Goal: Transaction & Acquisition: Purchase product/service

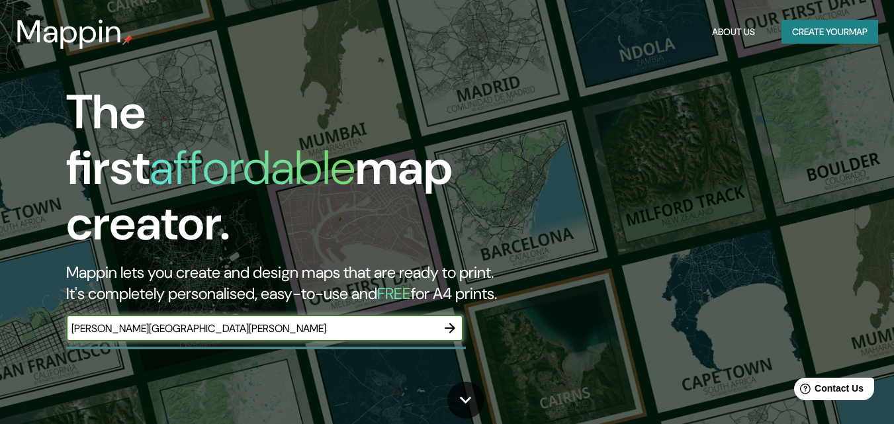
type input "[PERSON_NAME][GEOGRAPHIC_DATA][PERSON_NAME]"
click at [453, 323] on icon "button" at bounding box center [450, 328] width 11 height 11
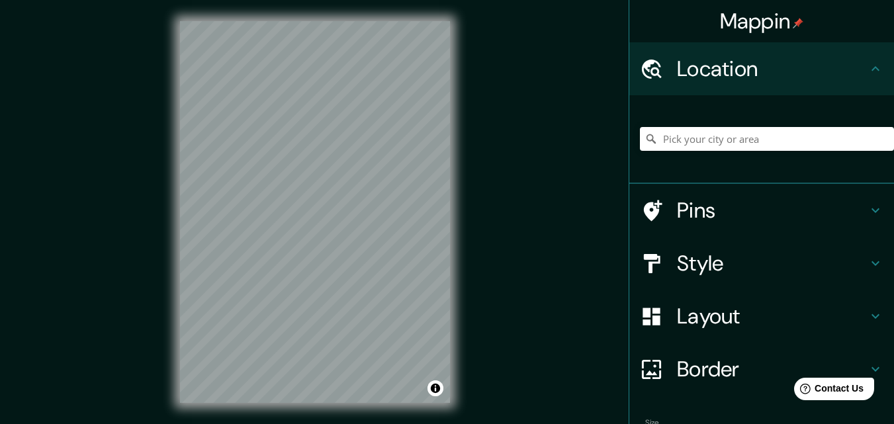
click at [720, 263] on h4 "Style" at bounding box center [772, 263] width 191 height 26
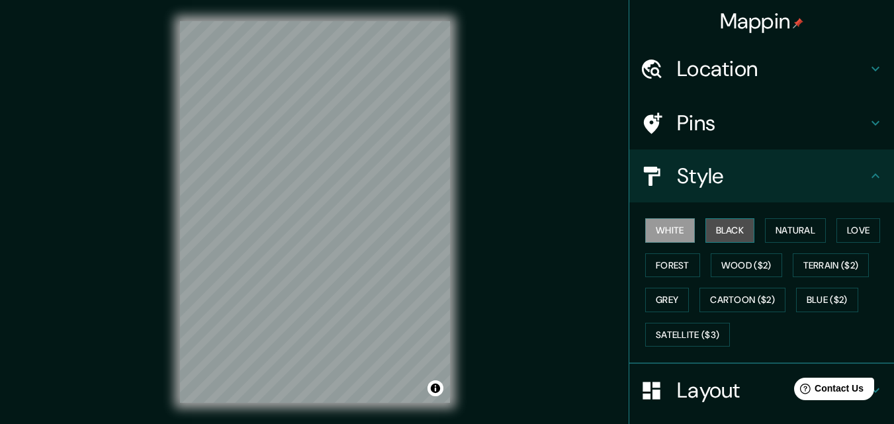
click at [720, 234] on button "Black" at bounding box center [730, 230] width 50 height 24
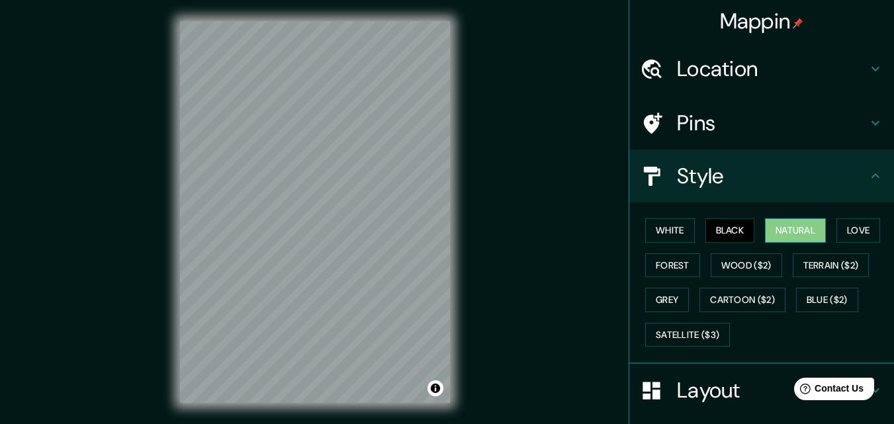
click at [774, 234] on button "Natural" at bounding box center [795, 230] width 61 height 24
click at [853, 232] on button "Love" at bounding box center [858, 230] width 44 height 24
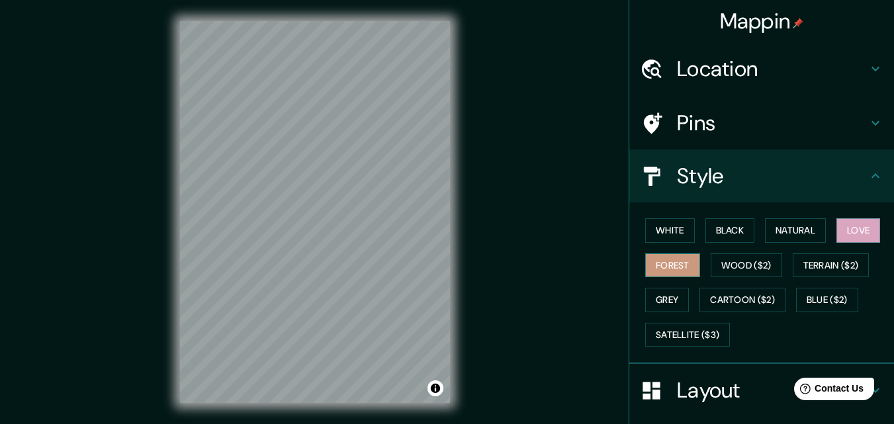
click at [676, 267] on button "Forest" at bounding box center [672, 265] width 55 height 24
click at [666, 288] on button "Grey" at bounding box center [667, 300] width 44 height 24
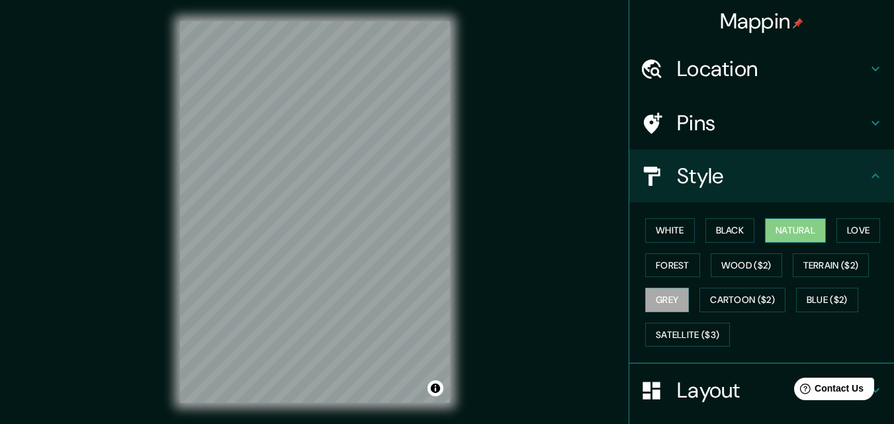
click at [801, 226] on button "Natural" at bounding box center [795, 230] width 61 height 24
click at [680, 235] on button "White" at bounding box center [670, 230] width 50 height 24
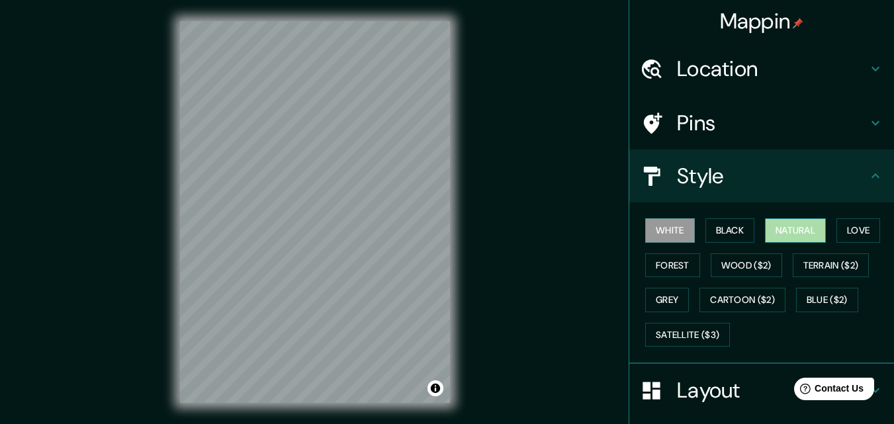
click at [774, 226] on button "Natural" at bounding box center [795, 230] width 61 height 24
click at [722, 232] on button "Black" at bounding box center [730, 230] width 50 height 24
click at [781, 227] on button "Natural" at bounding box center [795, 230] width 61 height 24
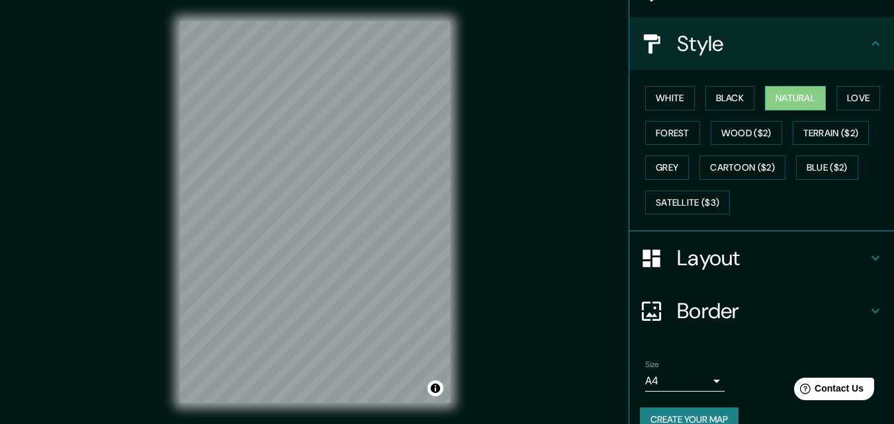
click at [766, 244] on div "Layout" at bounding box center [761, 258] width 265 height 53
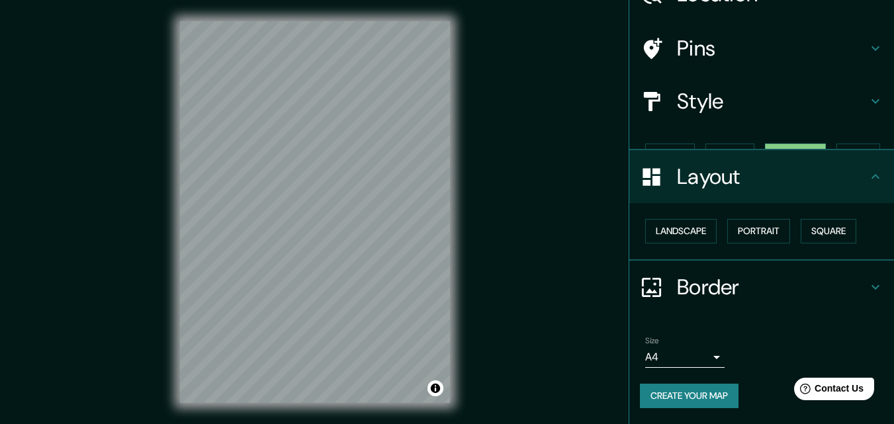
scroll to position [52, 0]
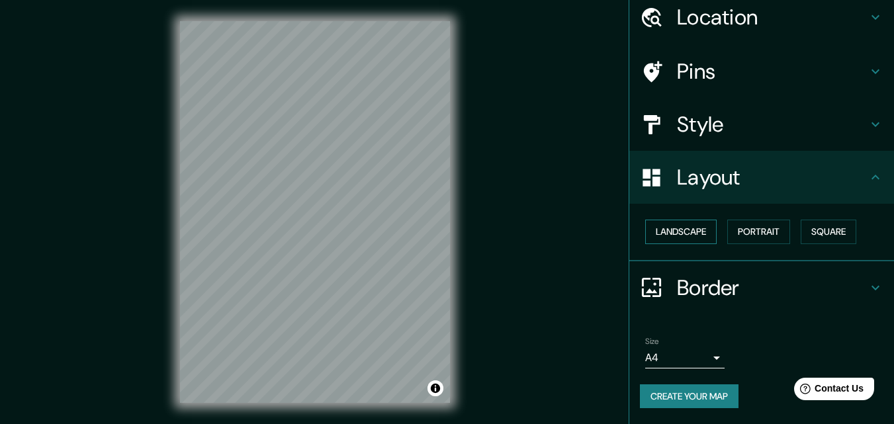
click at [686, 236] on button "Landscape" at bounding box center [680, 232] width 71 height 24
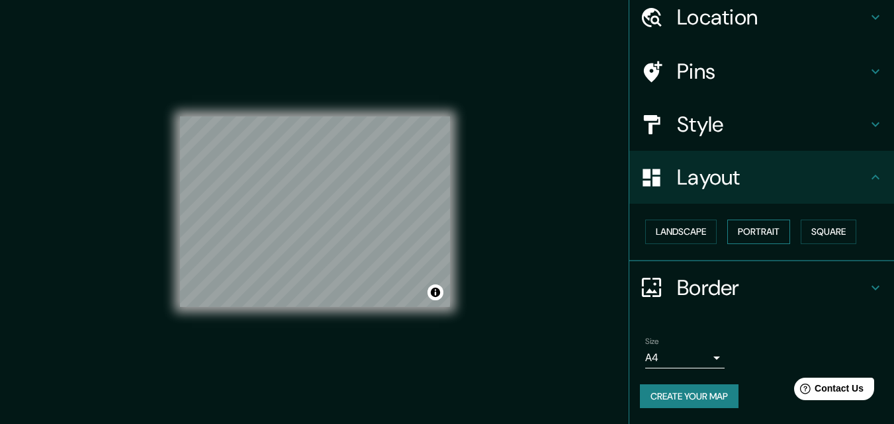
click at [745, 232] on button "Portrait" at bounding box center [758, 232] width 63 height 24
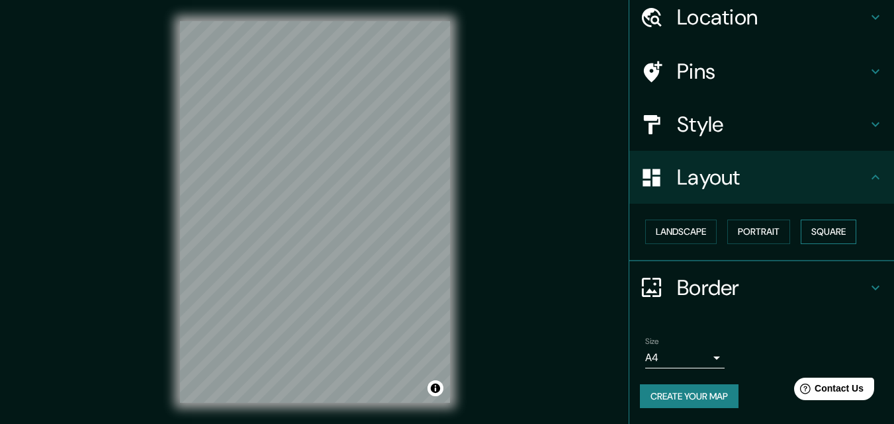
click at [819, 233] on button "Square" at bounding box center [829, 232] width 56 height 24
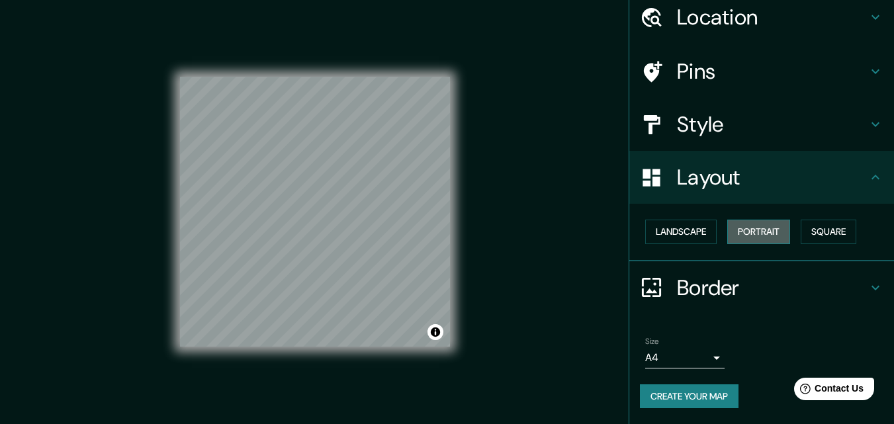
click at [750, 225] on button "Portrait" at bounding box center [758, 232] width 63 height 24
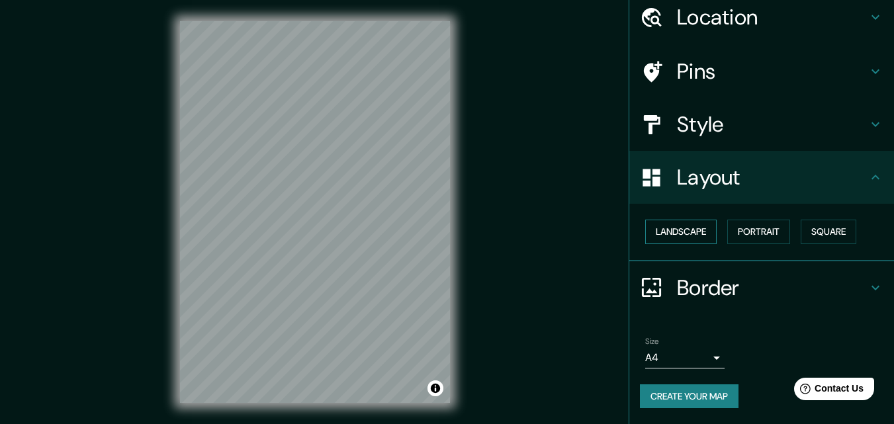
click at [699, 232] on button "Landscape" at bounding box center [680, 232] width 71 height 24
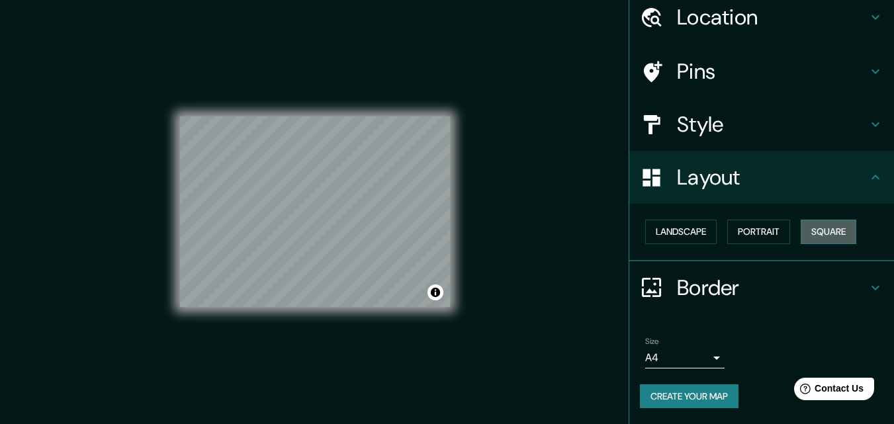
click at [814, 230] on button "Square" at bounding box center [829, 232] width 56 height 24
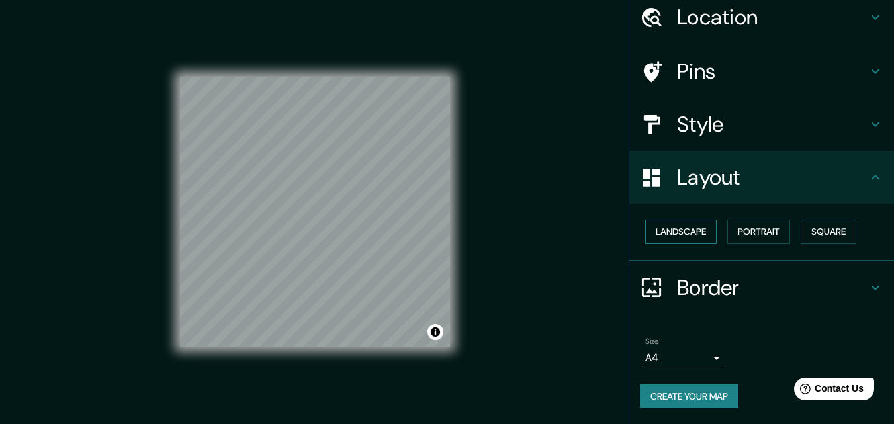
click at [680, 229] on button "Landscape" at bounding box center [680, 232] width 71 height 24
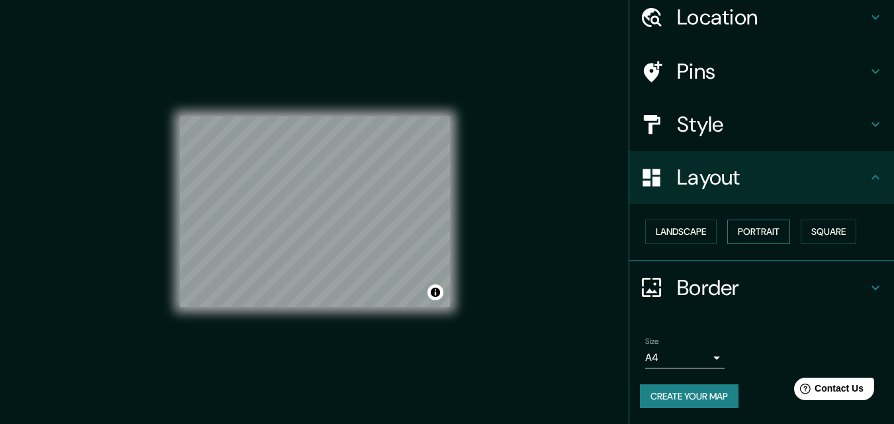
click at [746, 228] on button "Portrait" at bounding box center [758, 232] width 63 height 24
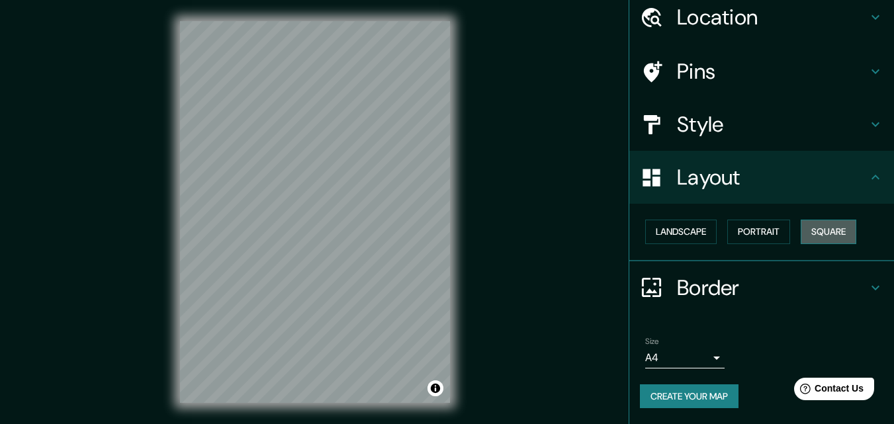
click at [827, 228] on button "Square" at bounding box center [829, 232] width 56 height 24
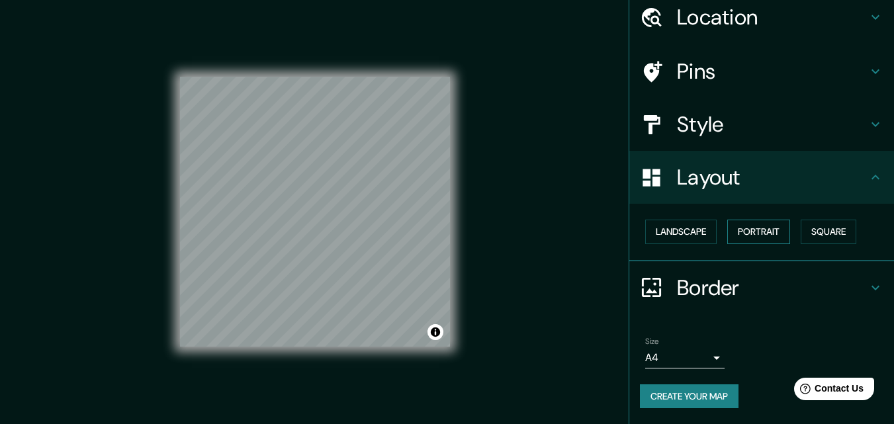
click at [765, 229] on button "Portrait" at bounding box center [758, 232] width 63 height 24
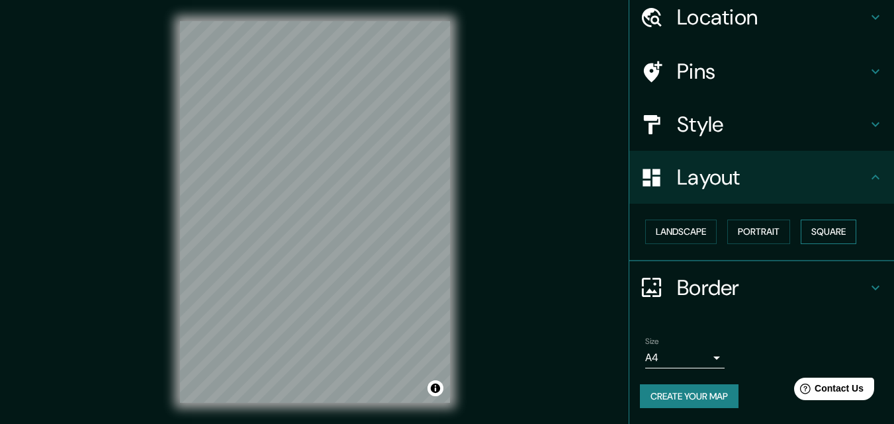
click at [839, 232] on button "Square" at bounding box center [829, 232] width 56 height 24
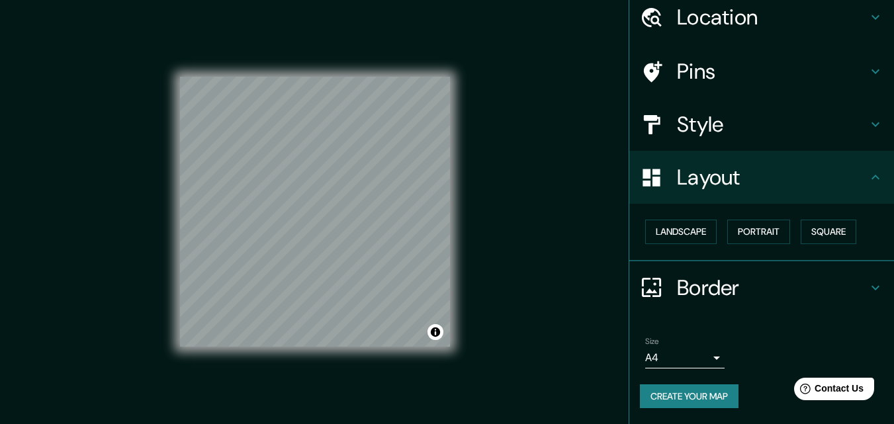
click at [725, 219] on div "Landscape [GEOGRAPHIC_DATA]" at bounding box center [767, 231] width 254 height 35
click at [676, 226] on button "Landscape" at bounding box center [680, 232] width 71 height 24
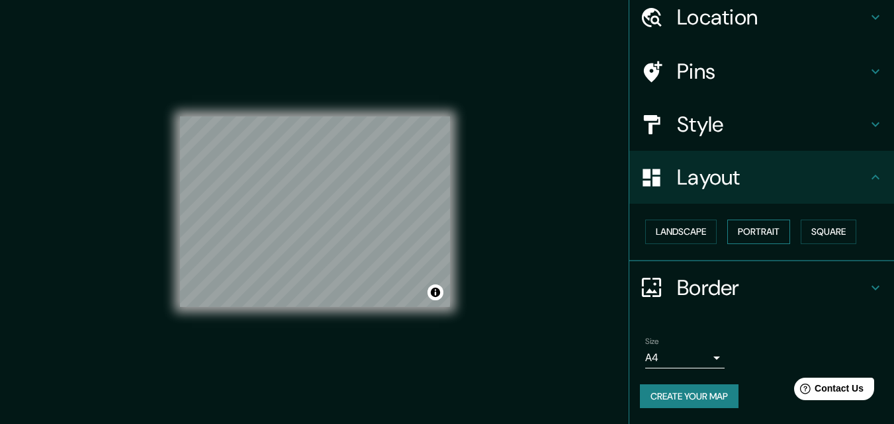
click at [738, 228] on button "Portrait" at bounding box center [758, 232] width 63 height 24
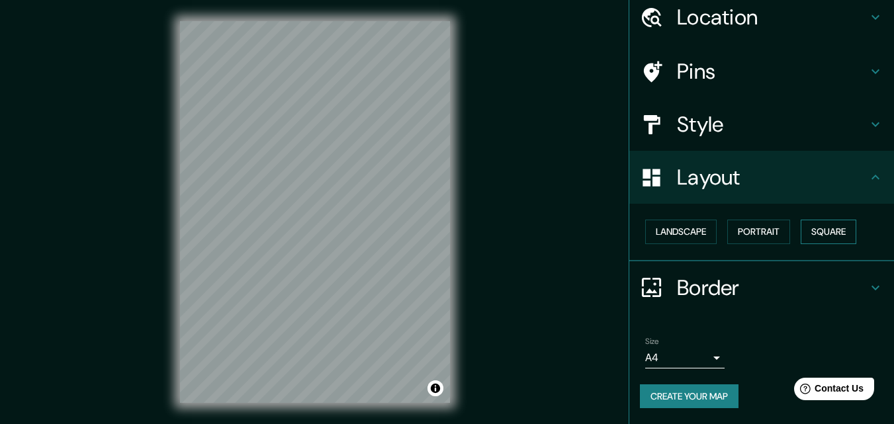
click at [816, 228] on button "Square" at bounding box center [829, 232] width 56 height 24
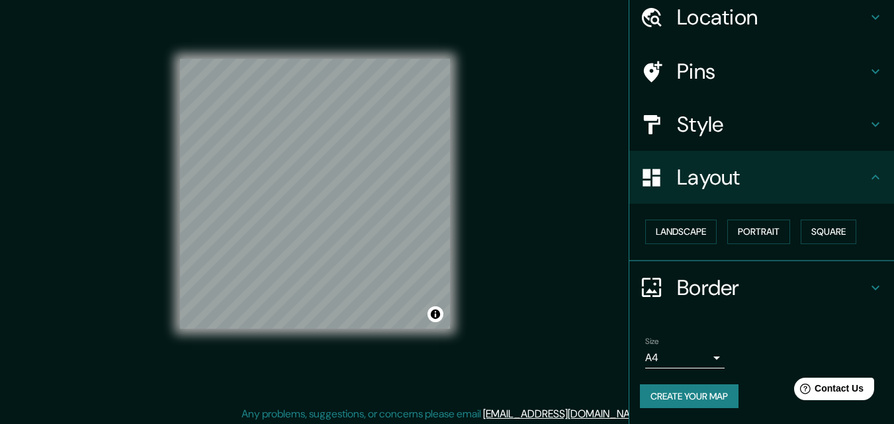
scroll to position [21, 0]
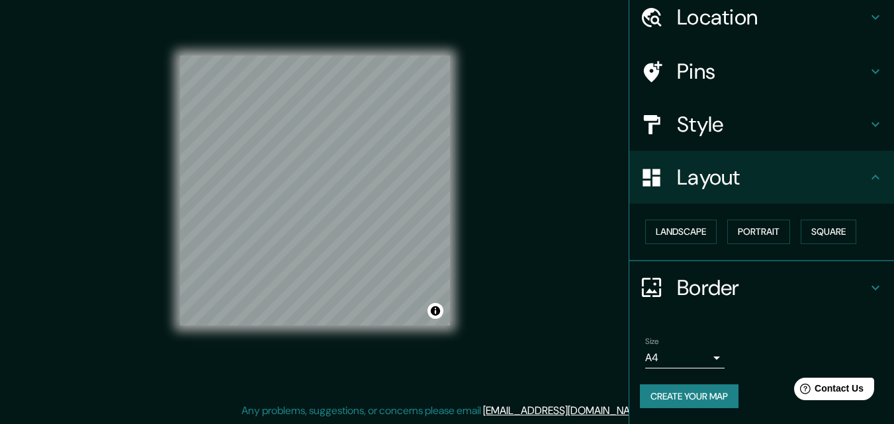
click at [705, 178] on h4 "Layout" at bounding box center [772, 177] width 191 height 26
click at [703, 282] on h4 "Border" at bounding box center [772, 288] width 191 height 26
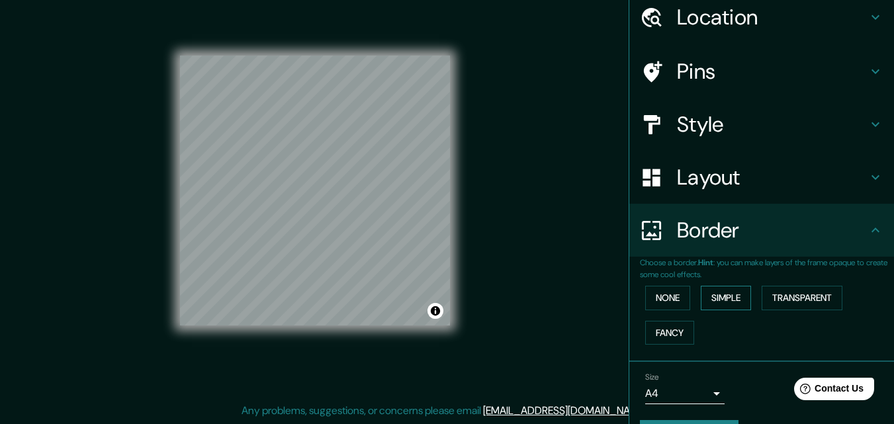
scroll to position [88, 0]
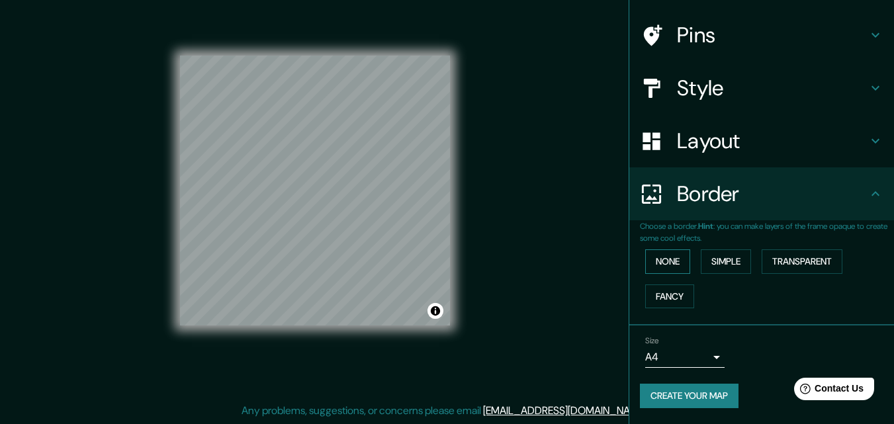
click at [660, 261] on button "None" at bounding box center [667, 261] width 45 height 24
click at [705, 262] on button "Simple" at bounding box center [726, 261] width 50 height 24
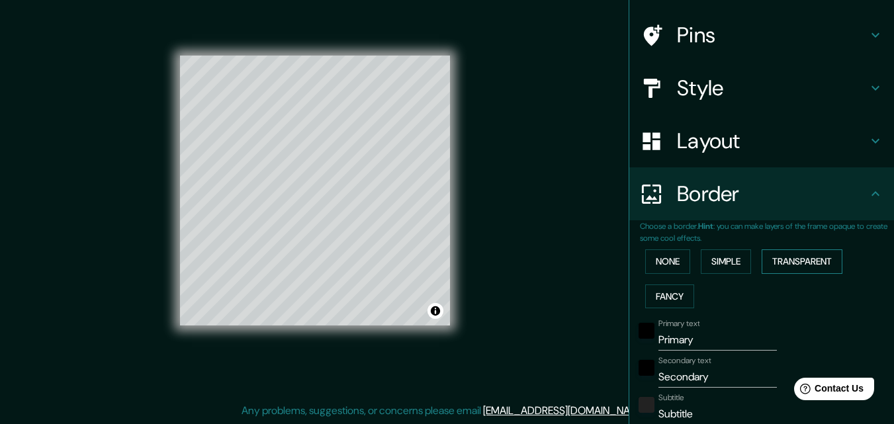
click at [787, 259] on button "Transparent" at bounding box center [802, 261] width 81 height 24
click at [662, 286] on button "Fancy" at bounding box center [669, 296] width 49 height 24
click at [771, 258] on button "Transparent" at bounding box center [802, 261] width 81 height 24
click at [736, 257] on button "Simple" at bounding box center [726, 261] width 50 height 24
click at [773, 257] on button "Transparent" at bounding box center [802, 261] width 81 height 24
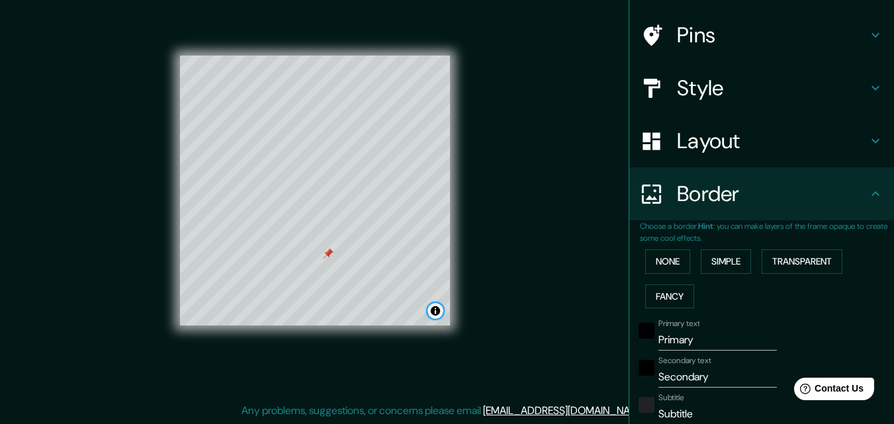
click at [435, 312] on button "Toggle attribution" at bounding box center [435, 311] width 16 height 16
click at [773, 262] on button "Transparent" at bounding box center [802, 261] width 81 height 24
type input "196"
type input "33"
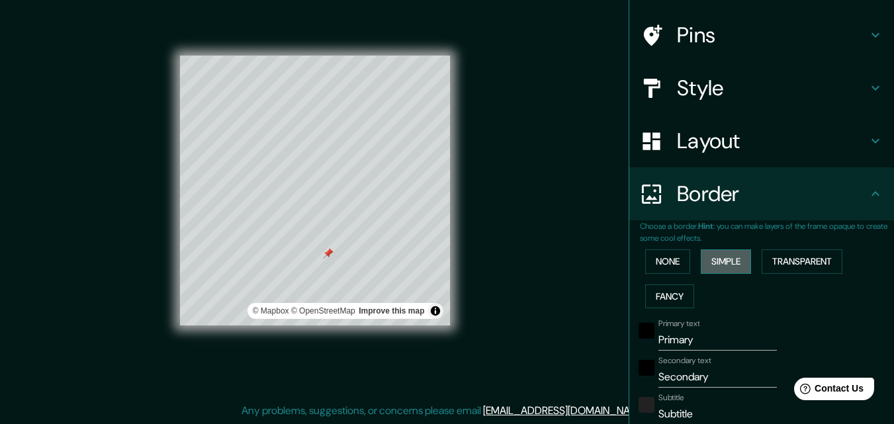
click at [730, 262] on button "Simple" at bounding box center [726, 261] width 50 height 24
click at [777, 263] on button "Transparent" at bounding box center [802, 261] width 81 height 24
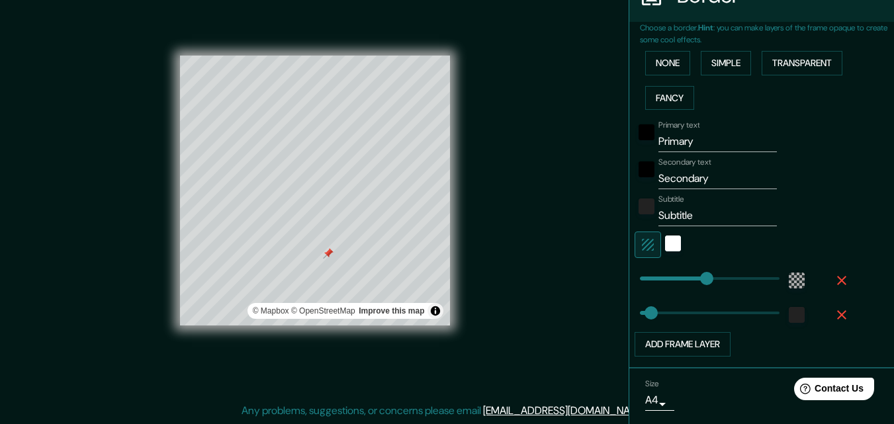
scroll to position [220, 0]
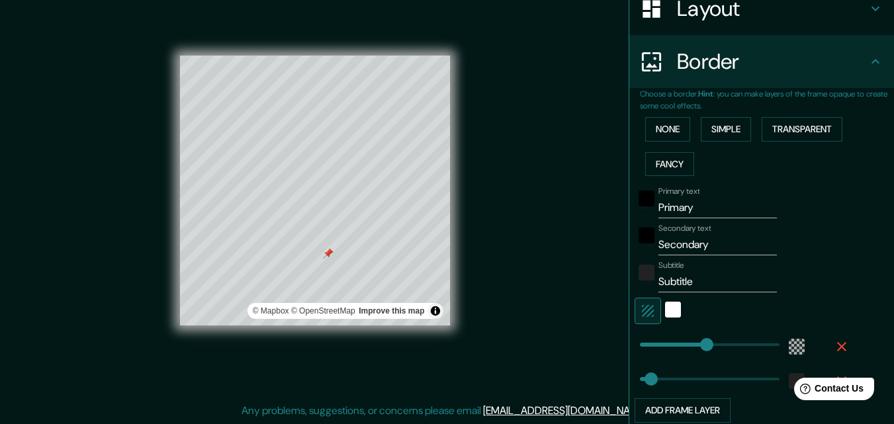
click at [701, 208] on input "Primary" at bounding box center [717, 207] width 118 height 21
drag, startPoint x: 701, startPoint y: 208, endPoint x: 601, endPoint y: 208, distance: 100.6
click at [601, 208] on div "Mappin Location Pins Style Layout Border Choose a border. Hint : you can make l…" at bounding box center [447, 201] width 894 height 445
type input "196"
type input "33"
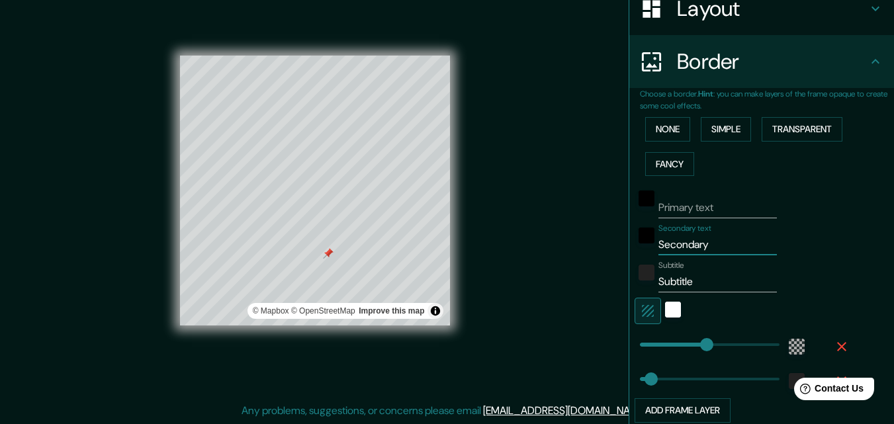
drag, startPoint x: 717, startPoint y: 245, endPoint x: 632, endPoint y: 249, distance: 84.8
click at [634, 249] on div "Secondary text Secondary" at bounding box center [742, 240] width 217 height 32
type input "196"
type input "33"
drag, startPoint x: 693, startPoint y: 281, endPoint x: 634, endPoint y: 284, distance: 58.3
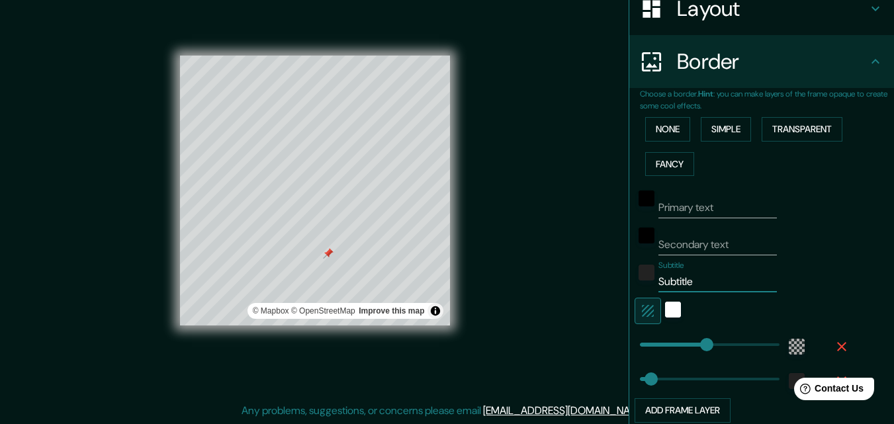
click at [634, 284] on div "Subtitle Subtitle" at bounding box center [742, 277] width 217 height 32
type input "196"
type input "33"
click at [703, 209] on input "Primary text" at bounding box center [717, 207] width 118 height 21
type input "S"
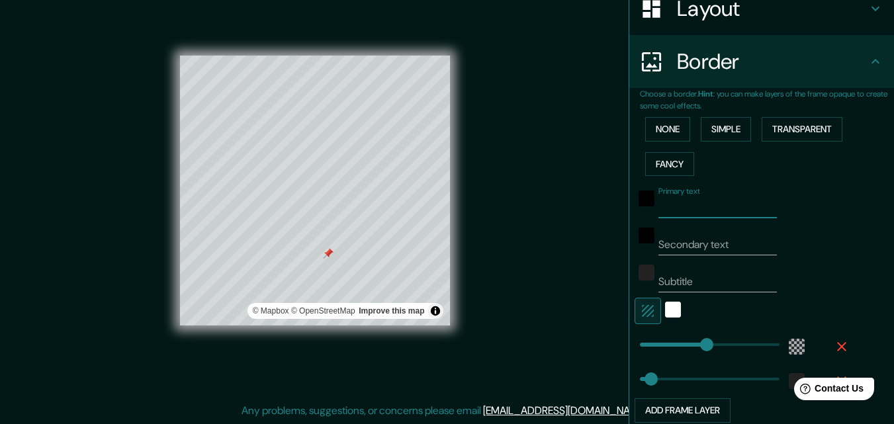
type input "196"
type input "33"
type input "Sa"
type input "196"
type input "33"
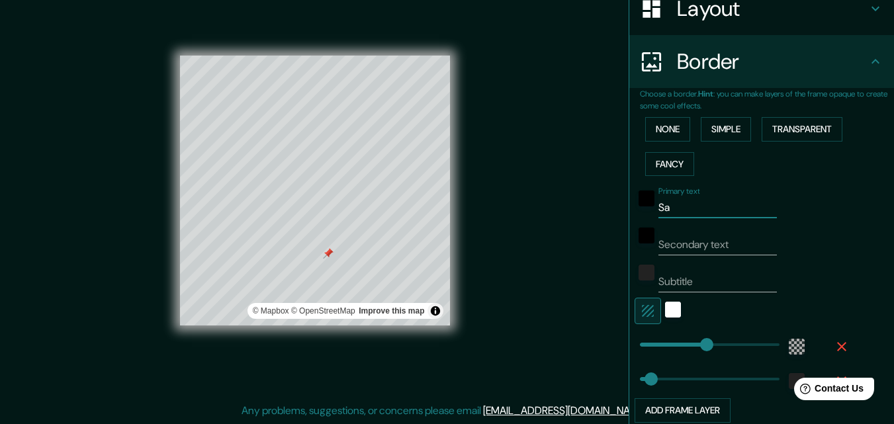
type input "San"
type input "196"
type input "33"
type input "San"
type input "196"
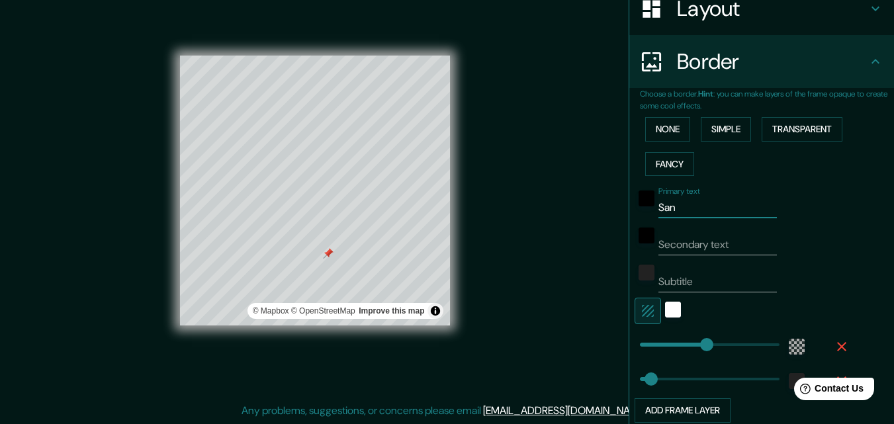
type input "33"
type input "San"
type input "196"
type input "33"
type input "Sant"
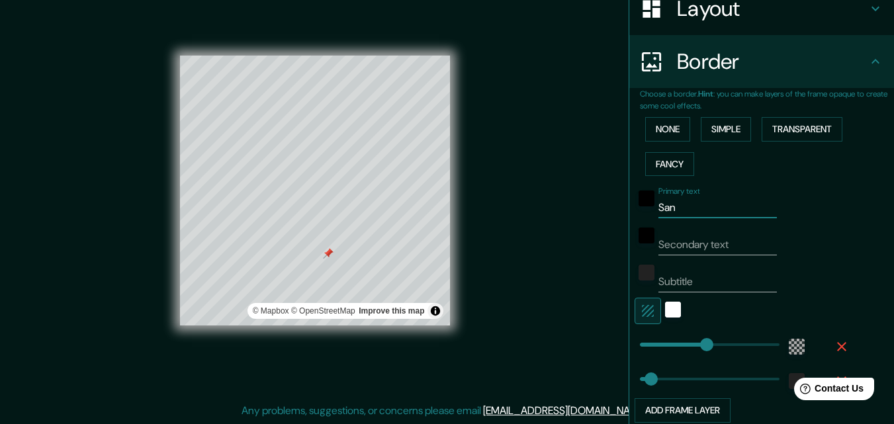
type input "196"
type input "33"
type input "Santi"
type input "196"
type input "33"
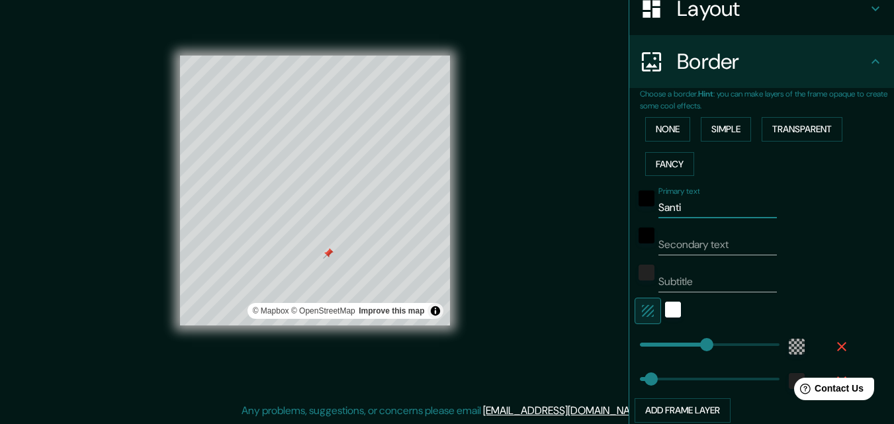
type input "[PERSON_NAME]"
type input "196"
type input "33"
type input "Santiag"
type input "196"
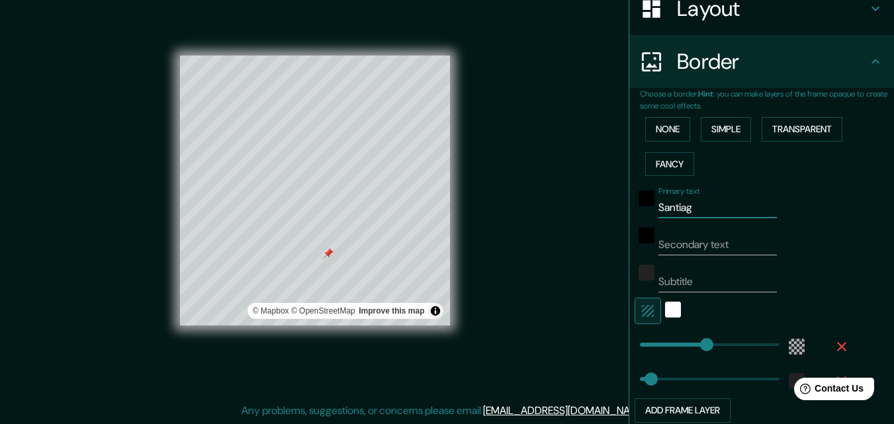
type input "33"
type input "Santiago"
type input "196"
type input "33"
type input "Santiago"
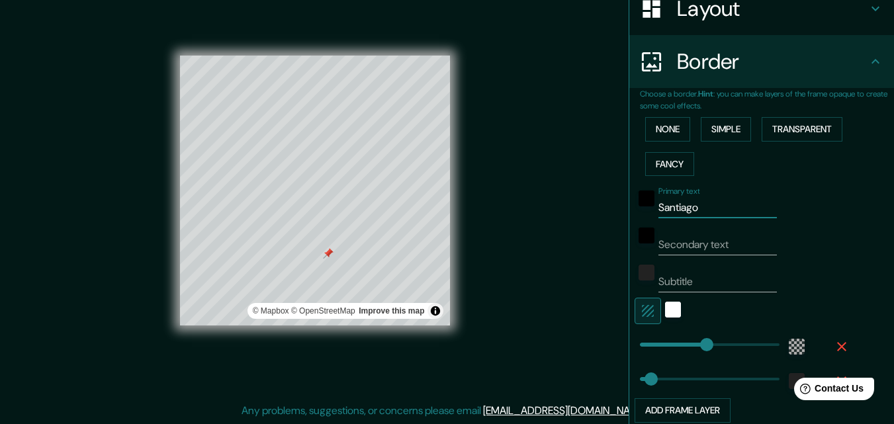
type input "196"
type input "33"
type input "Santiago d"
type input "196"
type input "33"
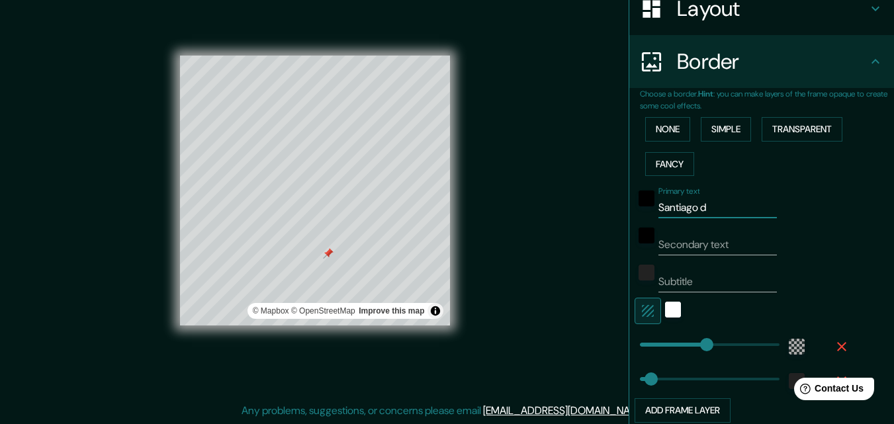
type input "Santiago de"
type input "196"
type input "33"
type input "Santiago de"
type input "196"
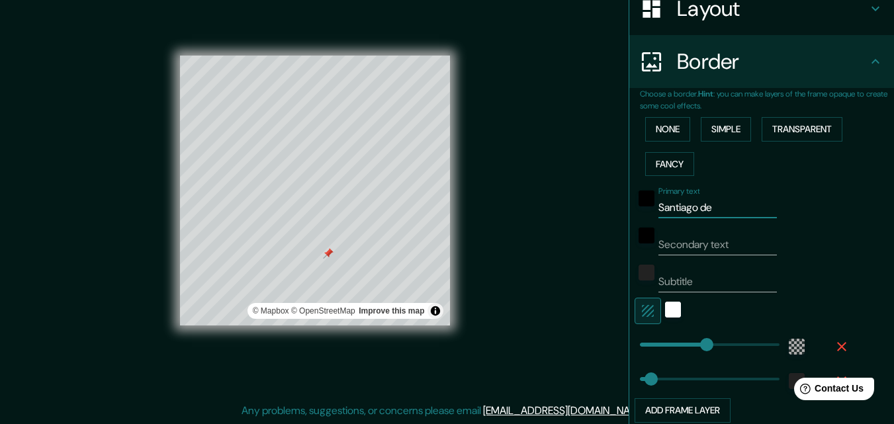
type input "33"
type input "[PERSON_NAME] de l"
type input "196"
type input "33"
type input "Santiago de"
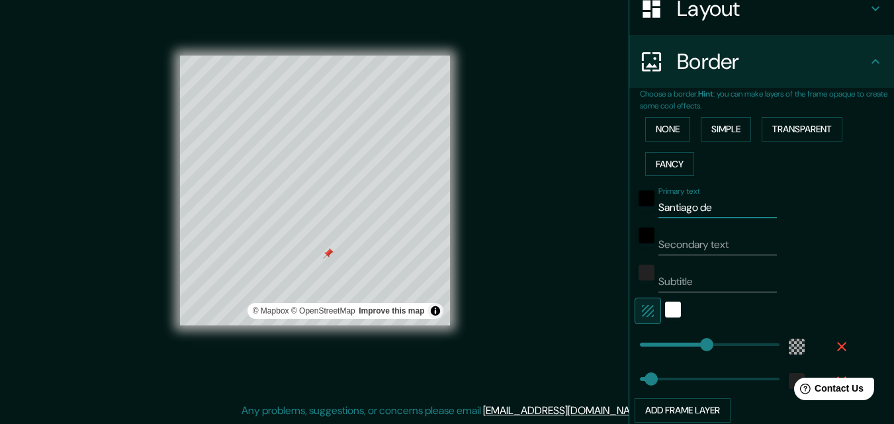
type input "196"
type input "33"
type input "Santiago de"
type input "196"
type input "33"
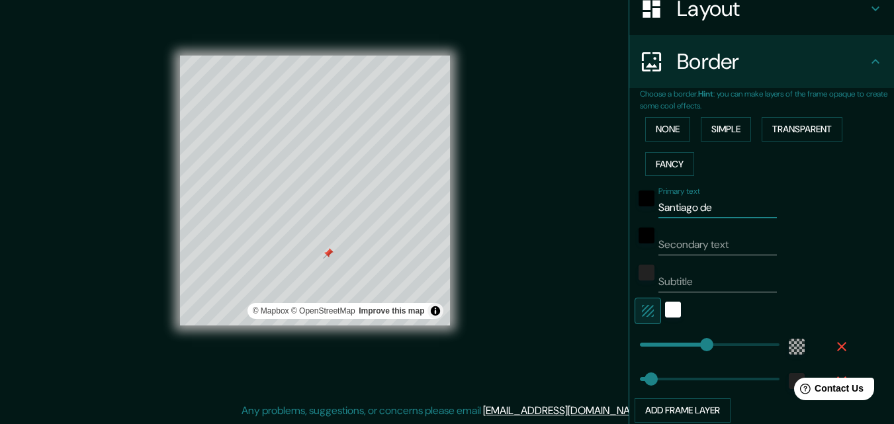
type input "Santiago d"
type input "196"
type input "33"
type input "Santiago"
type input "196"
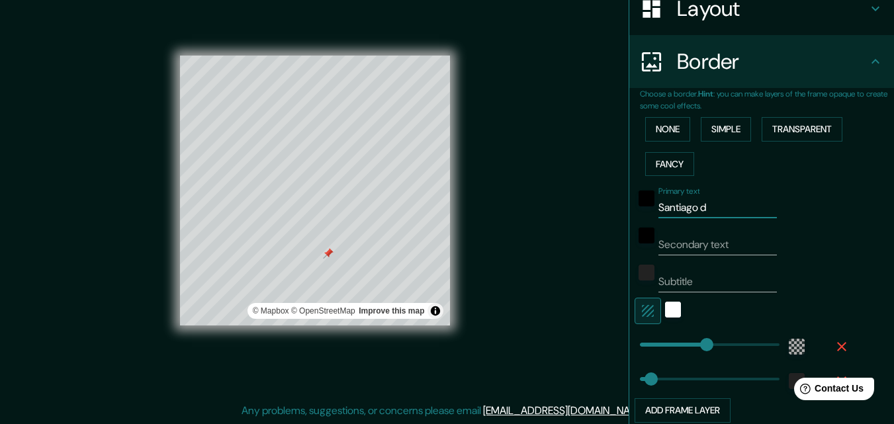
type input "33"
type input "Santiago"
type input "196"
type input "33"
type input "Santiag"
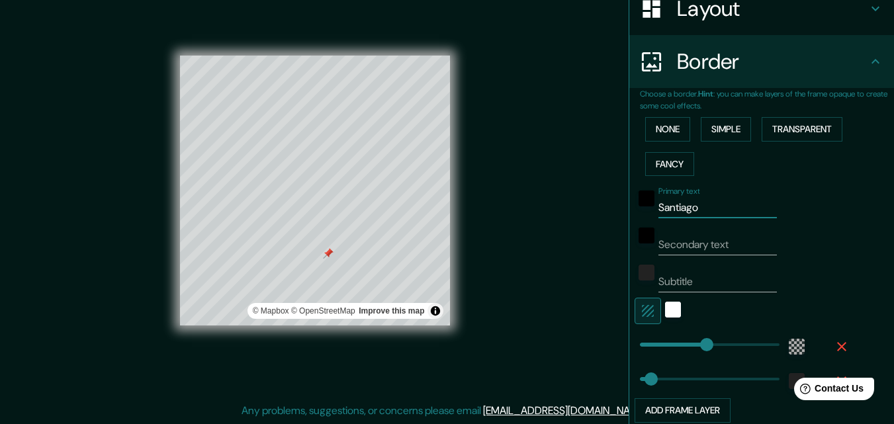
type input "196"
type input "33"
type input "[PERSON_NAME]"
type input "196"
type input "33"
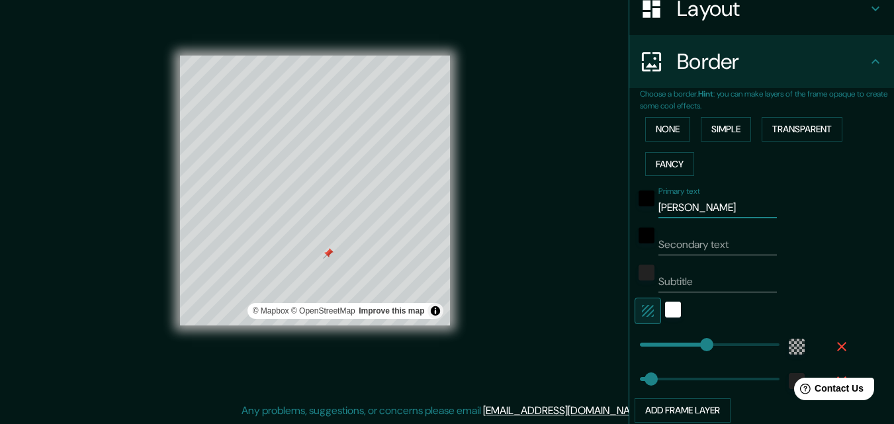
type input "Santi"
type input "196"
type input "33"
type input "Sant"
type input "196"
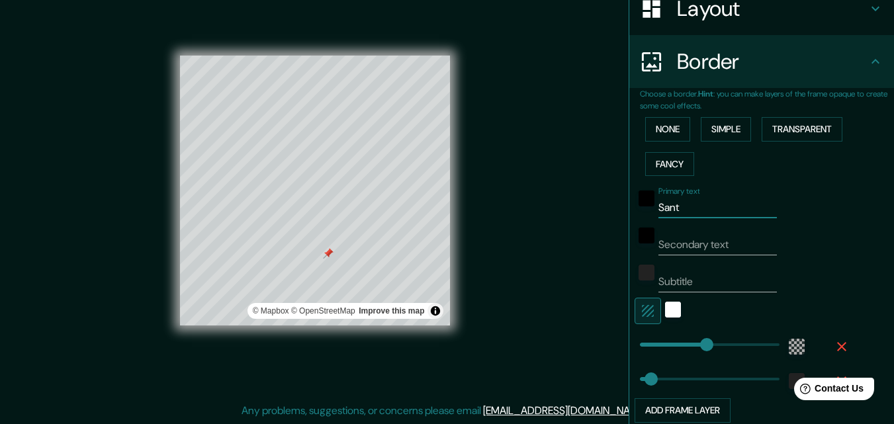
type input "33"
type input "San"
type input "196"
type input "33"
type input "Sa"
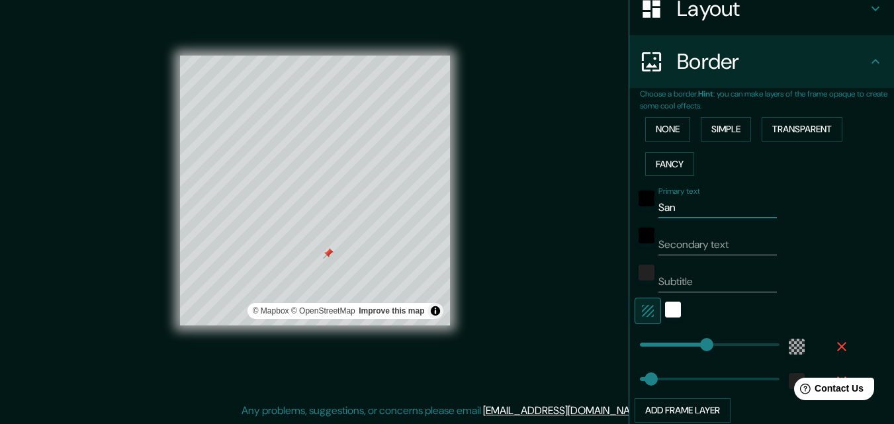
type input "196"
type input "33"
type input "S"
type input "196"
type input "33"
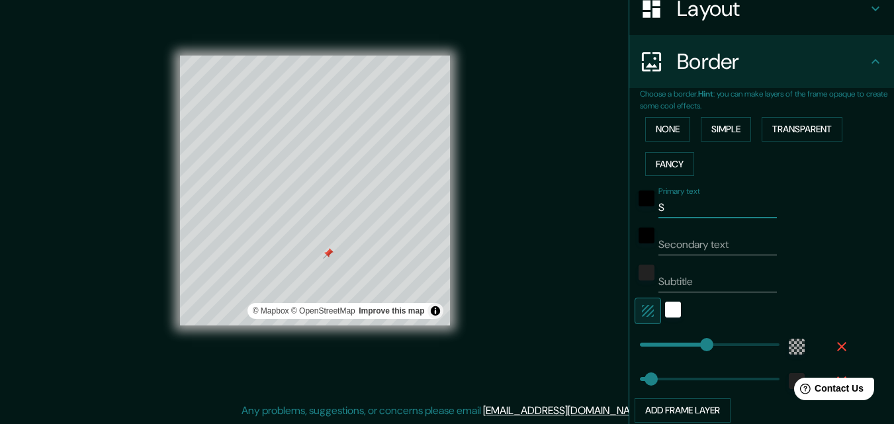
type input "Sa"
type input "196"
type input "33"
type input "San"
type input "196"
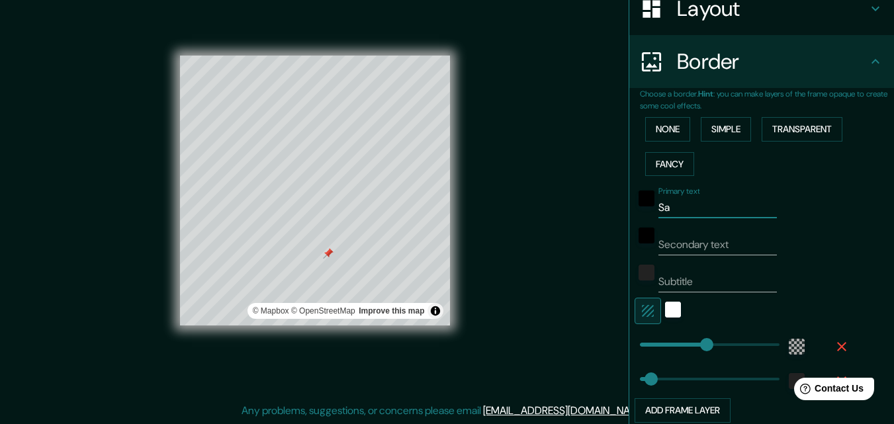
type input "33"
type input "Sant"
type input "196"
type input "33"
type input "Santi"
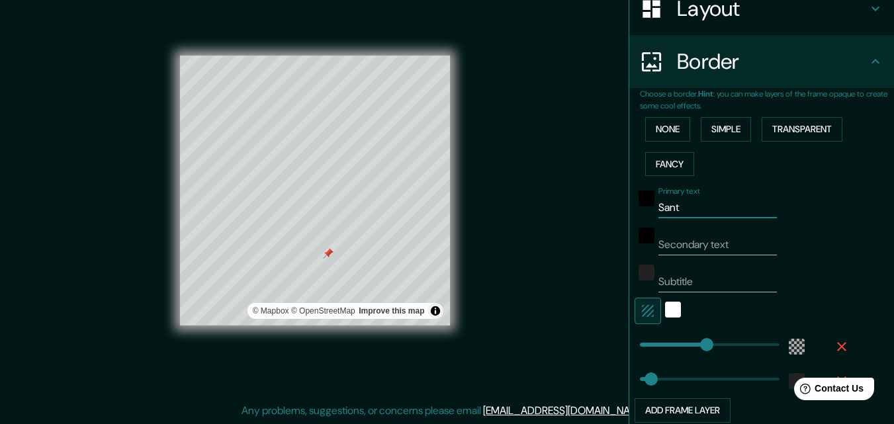
type input "196"
type input "33"
type input "[PERSON_NAME]"
type input "196"
type input "33"
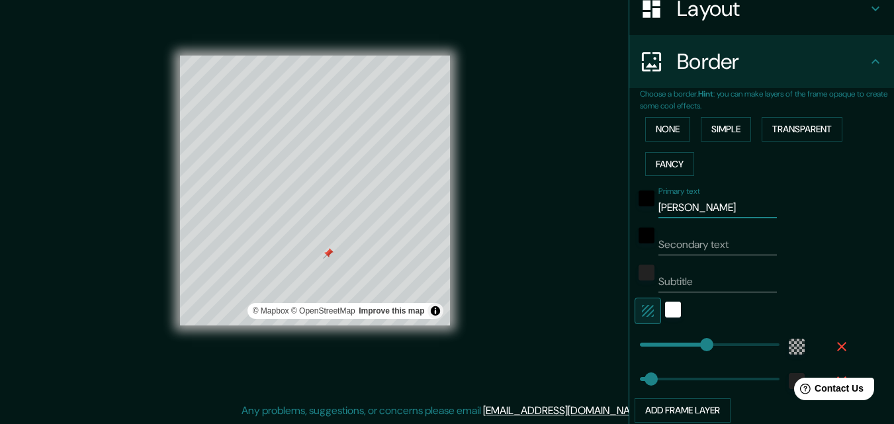
type input "Santiag"
type input "196"
type input "33"
type input "Santiago"
type input "196"
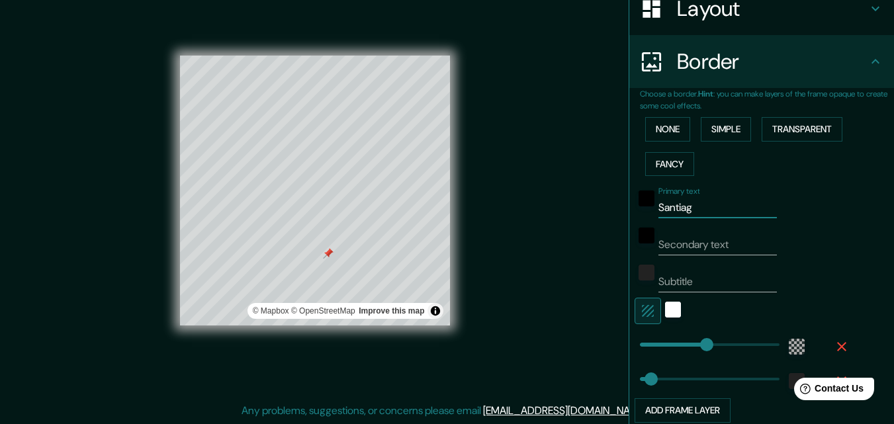
type input "33"
type input "Santiago"
type input "196"
type input "33"
type input "Santiago d"
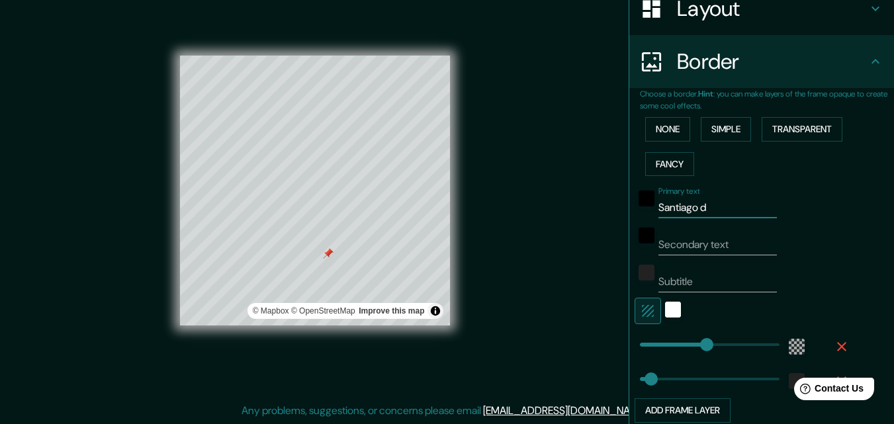
type input "196"
type input "33"
type input "Santiago de"
type input "196"
type input "33"
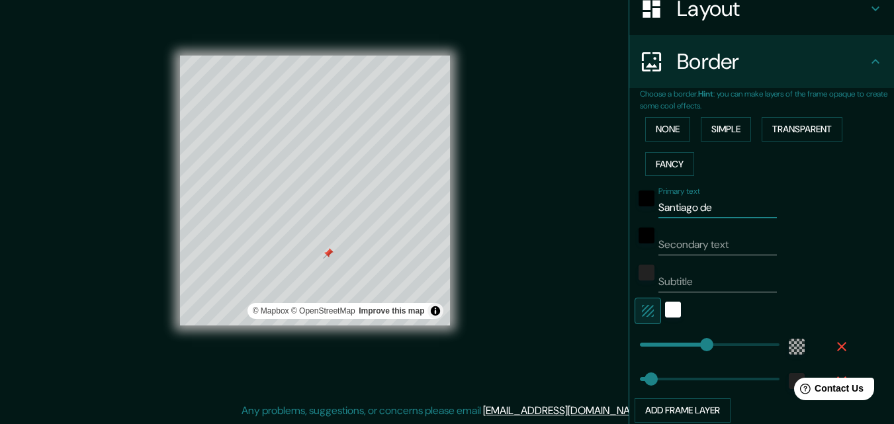
type input "Santiago de"
type input "196"
type input "33"
type input "[PERSON_NAME] de l"
type input "196"
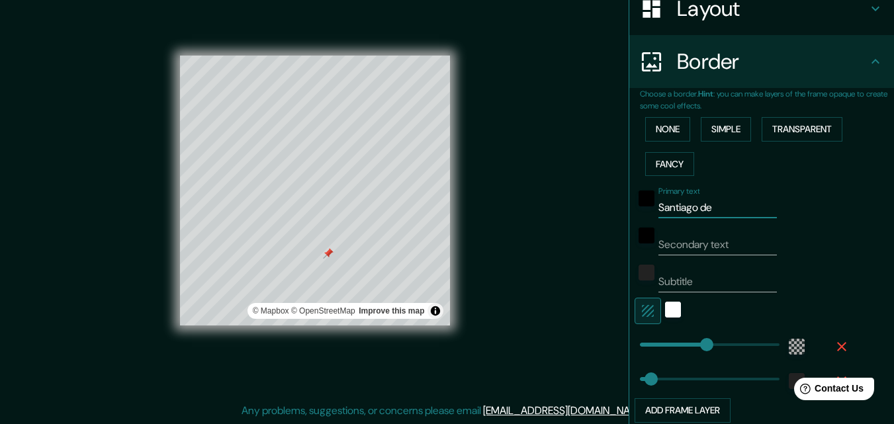
type input "33"
type input "Santiago de"
type input "196"
type input "33"
type input "Santiago de"
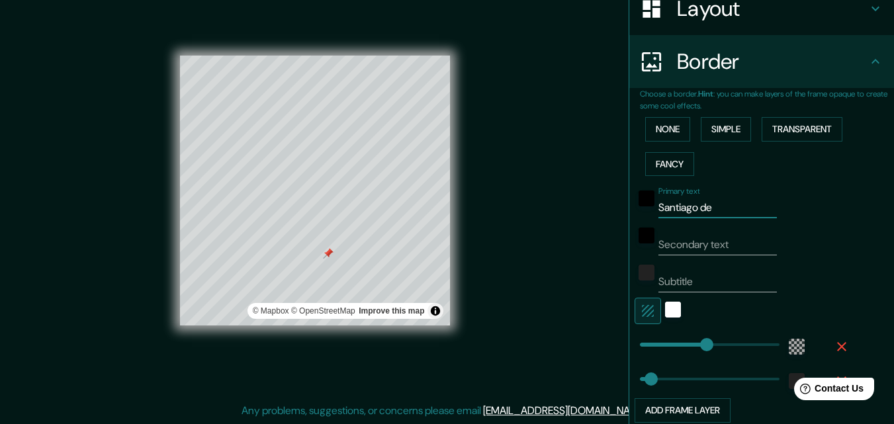
click at [687, 247] on input "Secondary text" at bounding box center [717, 244] width 118 height 21
type input "l"
type input "196"
type input "33"
type input "la"
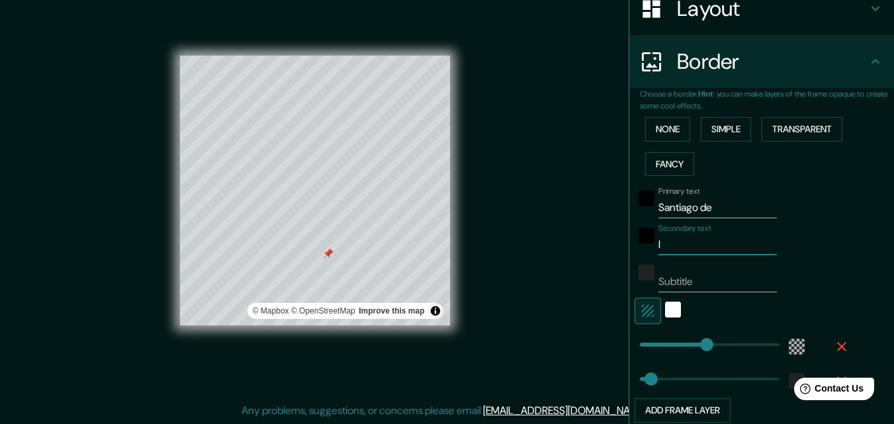
type input "196"
type input "33"
type input "la"
type input "196"
type input "33"
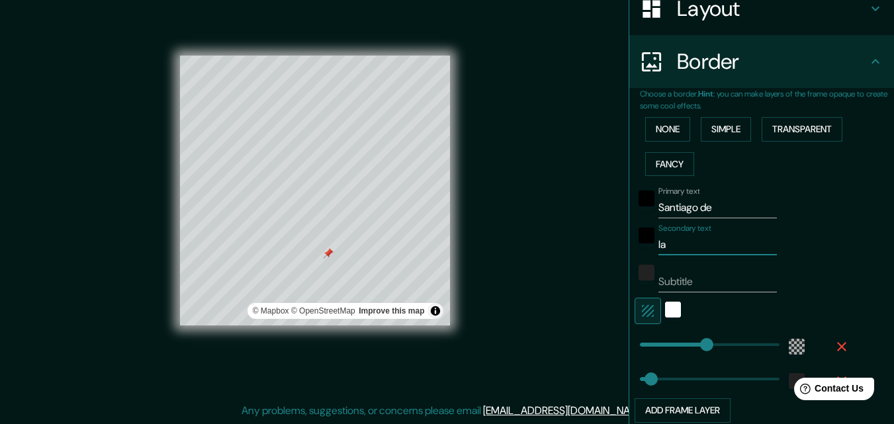
type input "la r"
type input "196"
type input "33"
type input "la ri"
type input "196"
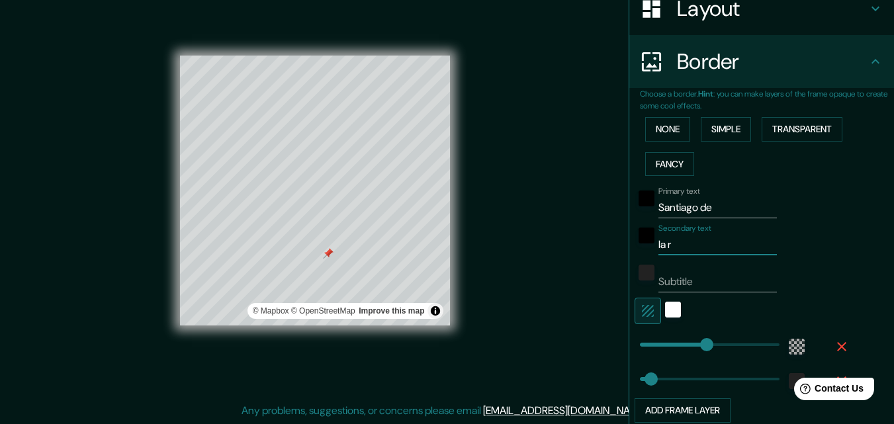
type input "33"
type input "la rib"
type input "196"
type input "33"
type input "la ribe"
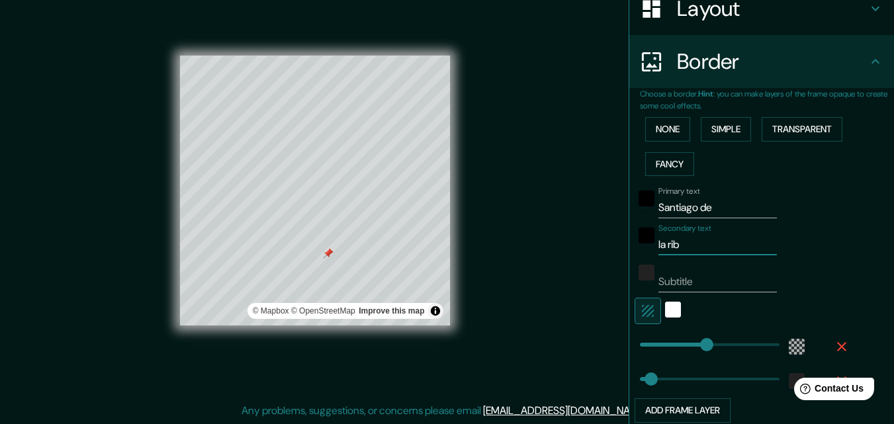
type input "196"
type input "33"
type input "[PERSON_NAME]"
type input "196"
type input "33"
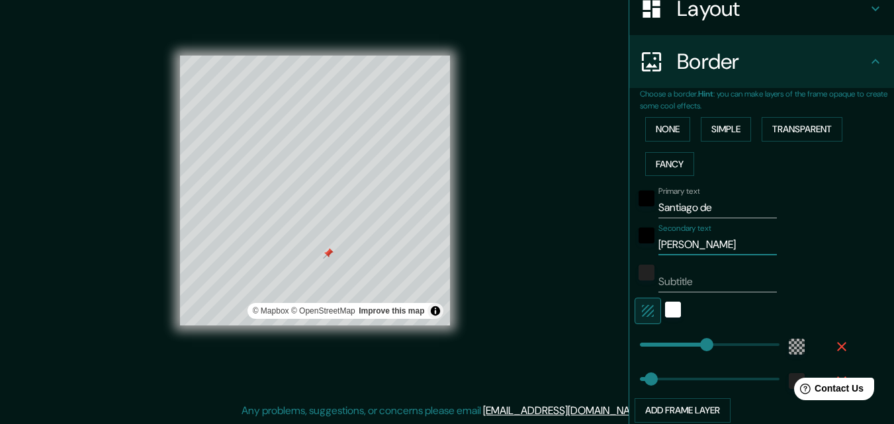
type input "[PERSON_NAME]"
type input "196"
type input "33"
type input "[PERSON_NAME]"
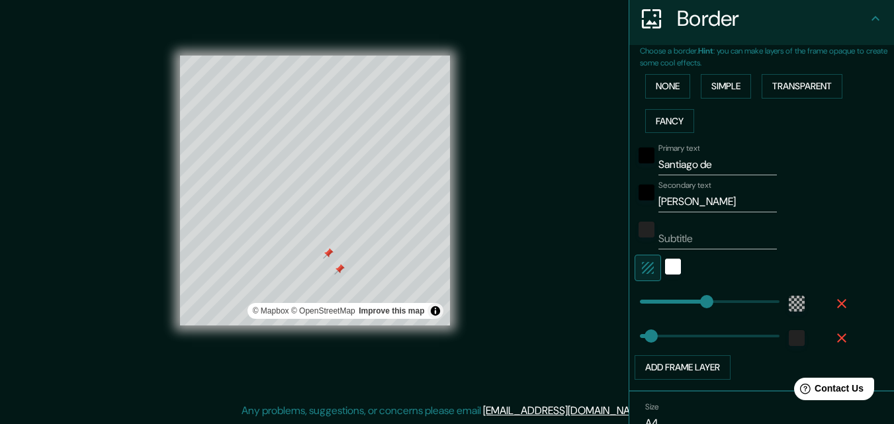
scroll to position [286, 0]
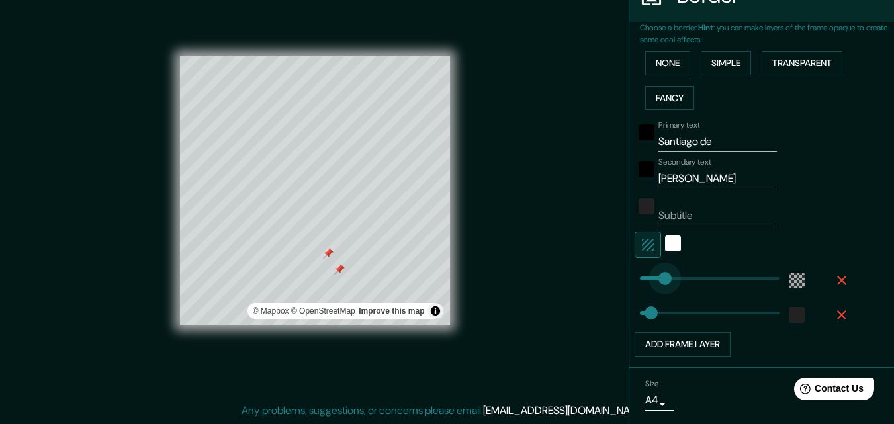
type input "0"
drag, startPoint x: 696, startPoint y: 272, endPoint x: 601, endPoint y: 279, distance: 95.5
type input "33"
type input "170"
drag, startPoint x: 631, startPoint y: 276, endPoint x: 688, endPoint y: 279, distance: 57.6
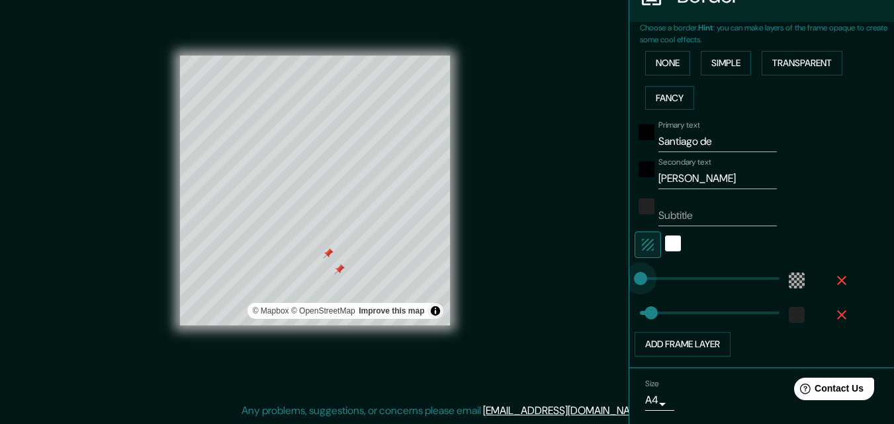
type input "33"
type input "176"
drag, startPoint x: 690, startPoint y: 279, endPoint x: 769, endPoint y: 279, distance: 79.4
type input "33"
type input "43"
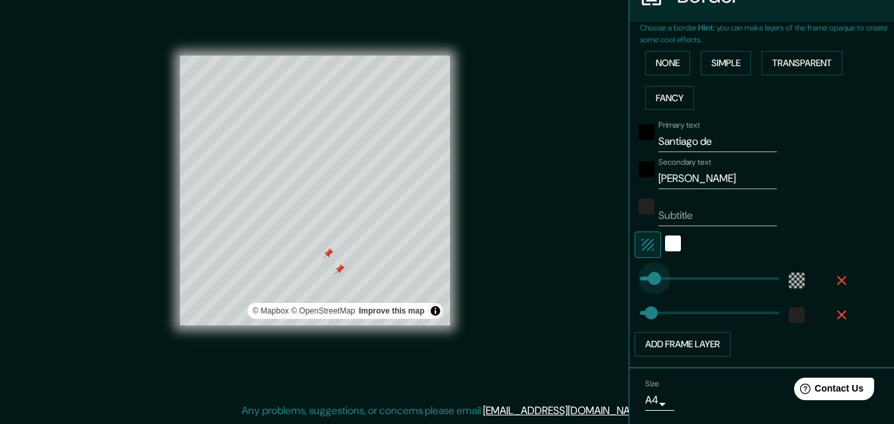
drag, startPoint x: 675, startPoint y: 278, endPoint x: 644, endPoint y: 279, distance: 30.5
type input "33"
type input "101"
drag, startPoint x: 646, startPoint y: 277, endPoint x: 666, endPoint y: 276, distance: 19.9
type input "33"
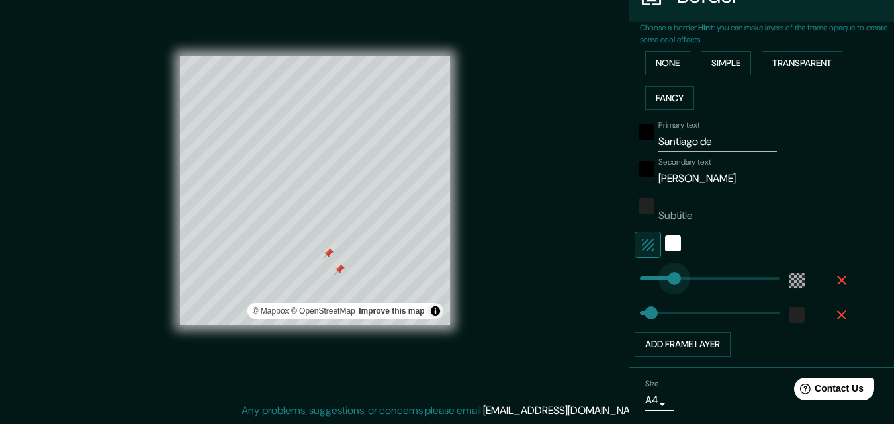
type input "165"
drag, startPoint x: 664, startPoint y: 274, endPoint x: 686, endPoint y: 274, distance: 21.8
type input "33"
type input "219"
drag, startPoint x: 686, startPoint y: 274, endPoint x: 705, endPoint y: 273, distance: 18.6
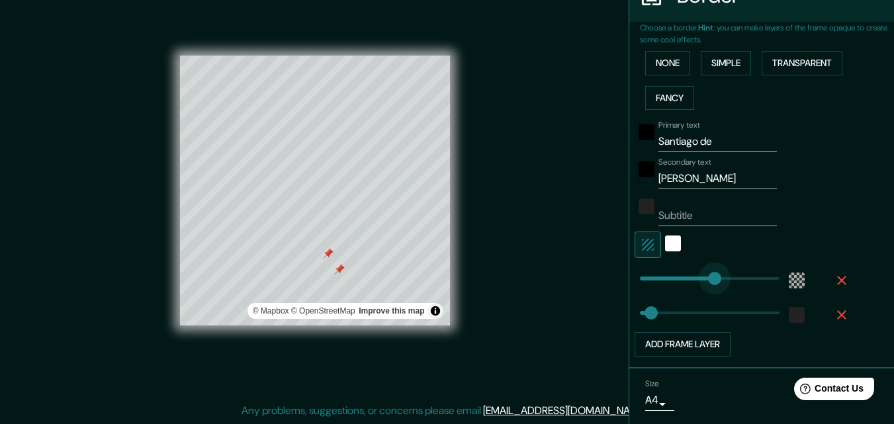
type input "33"
drag, startPoint x: 722, startPoint y: 144, endPoint x: 652, endPoint y: 145, distance: 70.8
click at [658, 145] on input "Santiago de" at bounding box center [717, 141] width 118 height 21
type input "S"
type input "33"
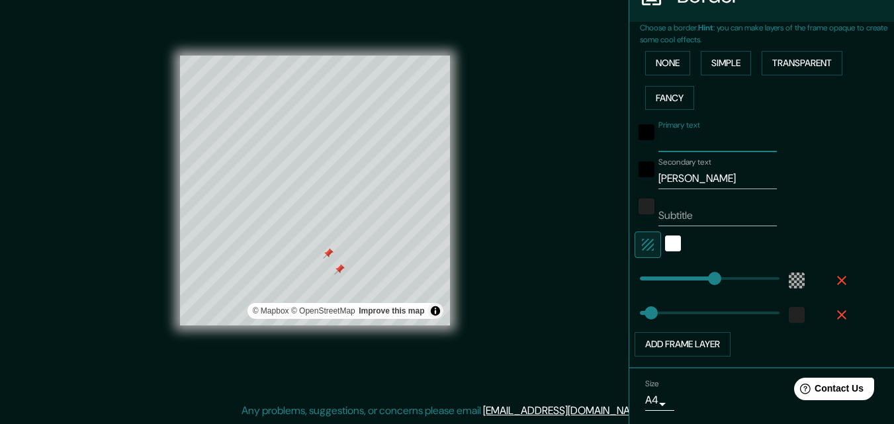
type input "33"
drag, startPoint x: 695, startPoint y: 174, endPoint x: 616, endPoint y: 184, distance: 79.4
click at [616, 184] on div "Mappin Location Pins Style Layout Border Choose a border. Hint : you can make l…" at bounding box center [447, 201] width 894 height 445
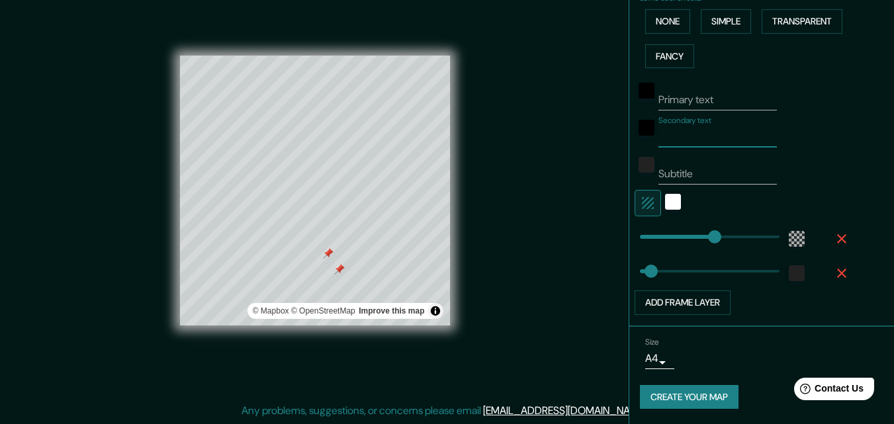
scroll to position [329, 0]
type input "33"
type input "95"
drag, startPoint x: 638, startPoint y: 267, endPoint x: 662, endPoint y: 267, distance: 24.5
type input "97"
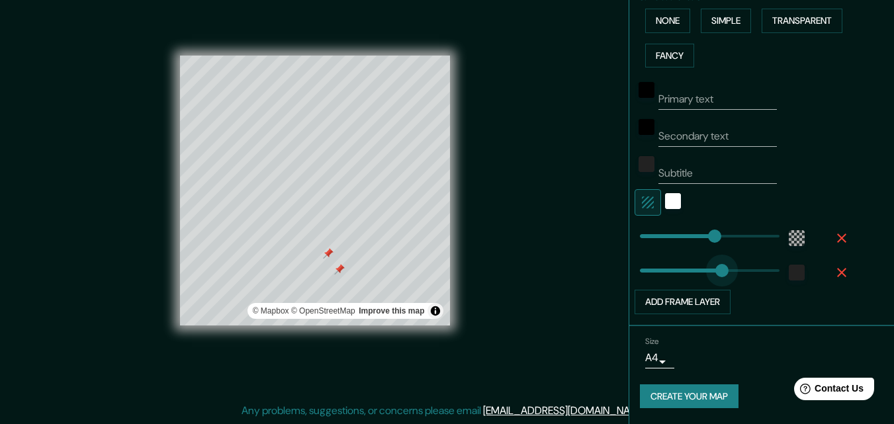
drag, startPoint x: 662, startPoint y: 267, endPoint x: 712, endPoint y: 268, distance: 50.3
type input "0"
drag, startPoint x: 629, startPoint y: 269, endPoint x: 615, endPoint y: 269, distance: 13.9
click at [615, 269] on div "Mappin Location Pins Style Layout Border Choose a border. Hint : you can make l…" at bounding box center [447, 201] width 894 height 445
type input "70"
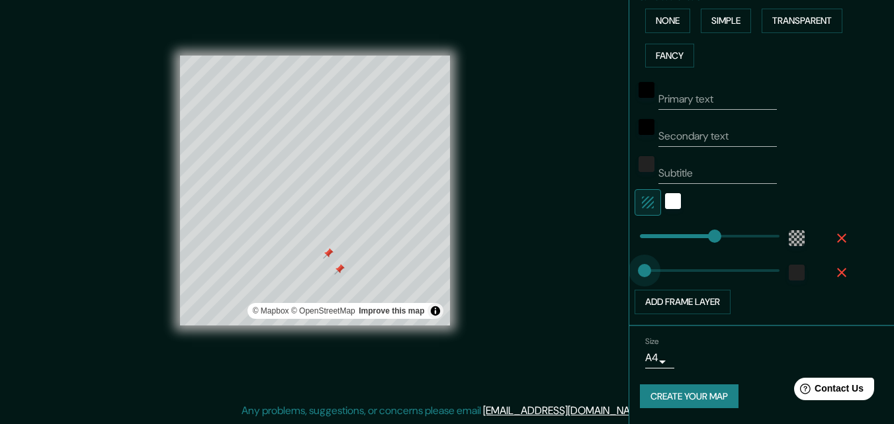
drag, startPoint x: 634, startPoint y: 272, endPoint x: 658, endPoint y: 275, distance: 24.0
type input "112"
drag, startPoint x: 658, startPoint y: 272, endPoint x: 668, endPoint y: 271, distance: 10.0
type input "85"
drag, startPoint x: 670, startPoint y: 271, endPoint x: 659, endPoint y: 271, distance: 11.2
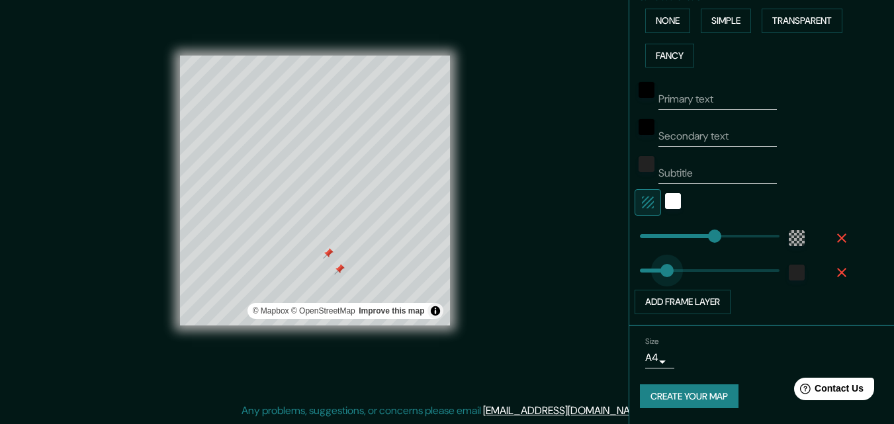
type input "70"
type input "62"
click at [652, 362] on body "Mappin Location Pins Style Layout Border Choose a border. Hint : you can make l…" at bounding box center [447, 191] width 894 height 424
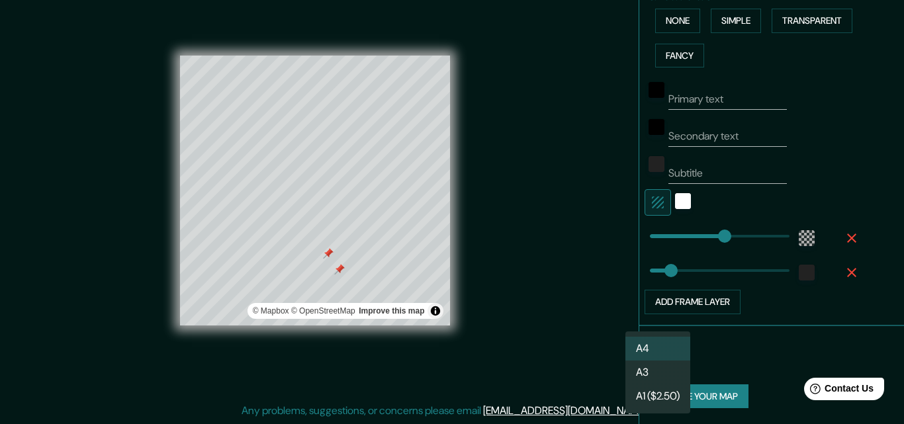
click at [656, 372] on li "A3" at bounding box center [657, 373] width 65 height 24
type input "a4"
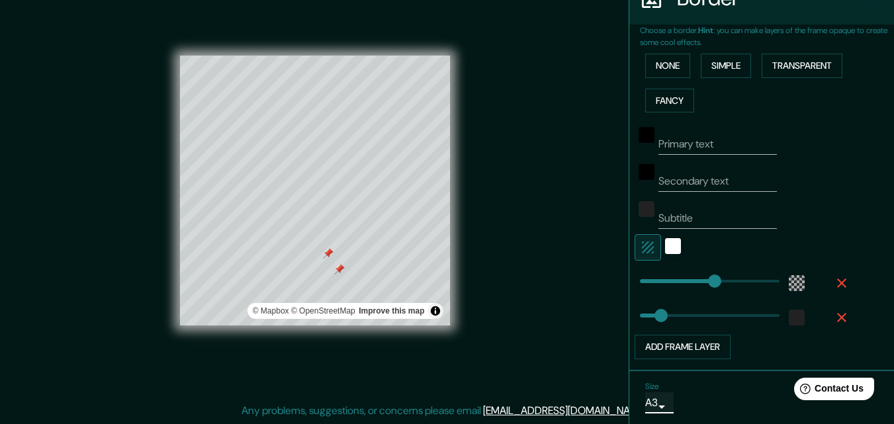
scroll to position [263, 0]
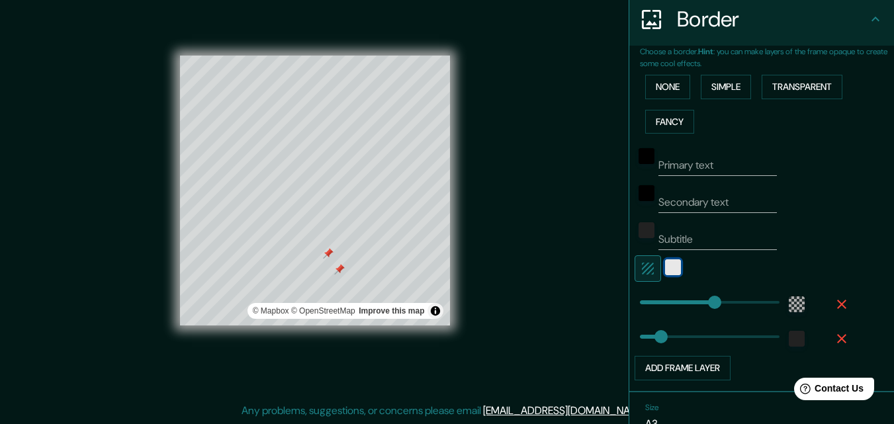
click at [665, 272] on div "white" at bounding box center [673, 267] width 16 height 16
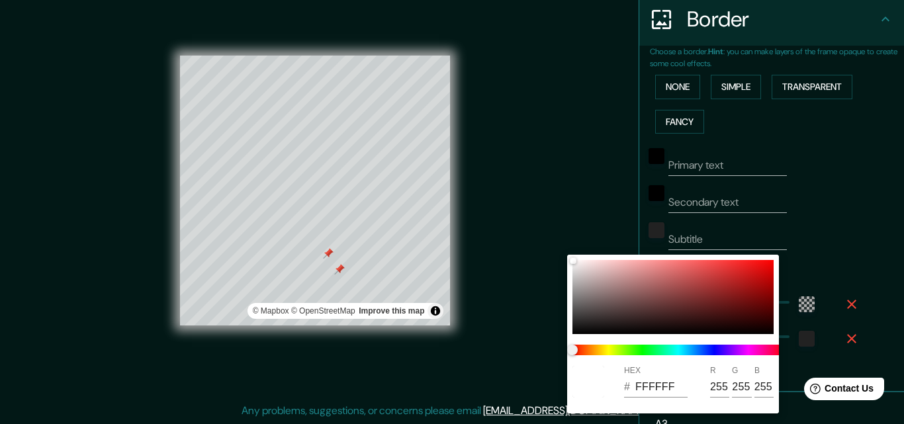
click at [834, 251] on div at bounding box center [452, 212] width 904 height 424
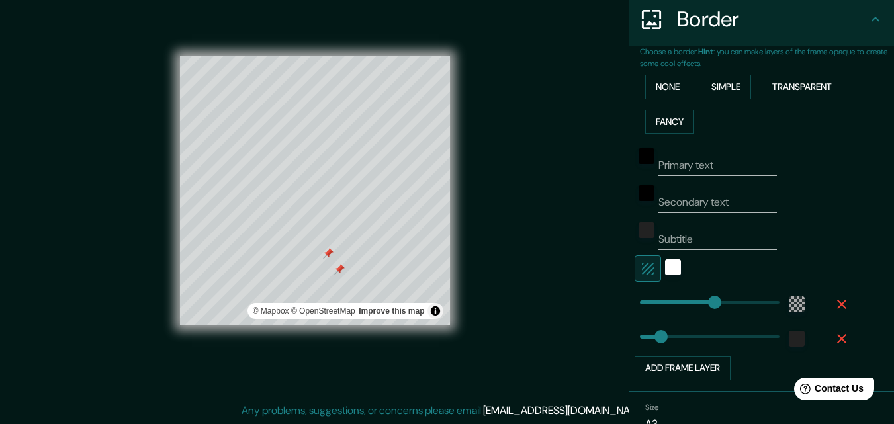
click at [642, 267] on icon "button" at bounding box center [648, 269] width 12 height 12
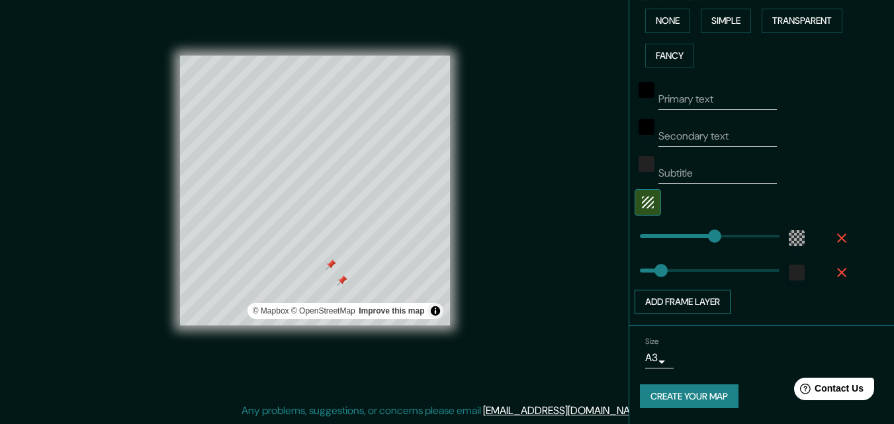
click at [691, 292] on button "Add frame layer" at bounding box center [682, 302] width 96 height 24
type input "62"
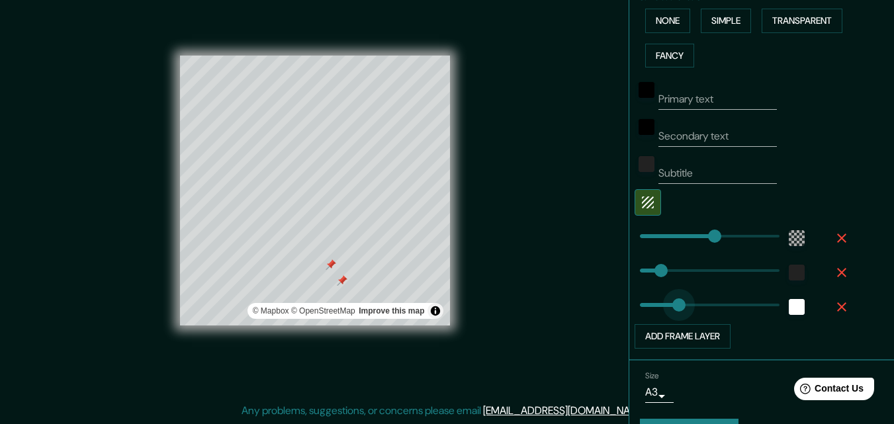
type input "81"
drag, startPoint x: 689, startPoint y: 303, endPoint x: 658, endPoint y: 304, distance: 31.8
type input "62"
type input "39"
drag, startPoint x: 655, startPoint y: 302, endPoint x: 643, endPoint y: 304, distance: 12.0
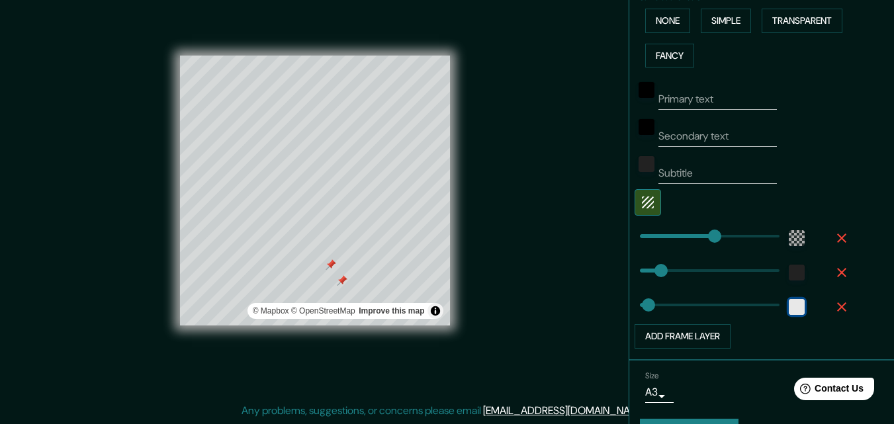
click at [789, 308] on div "white" at bounding box center [797, 307] width 16 height 16
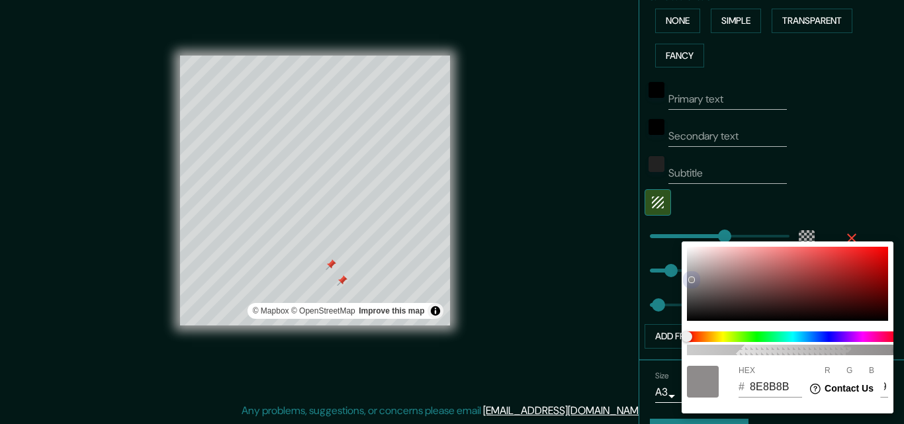
drag, startPoint x: 696, startPoint y: 310, endPoint x: 692, endPoint y: 279, distance: 31.3
click at [692, 279] on div at bounding box center [787, 284] width 201 height 74
click at [843, 155] on div at bounding box center [452, 212] width 904 height 424
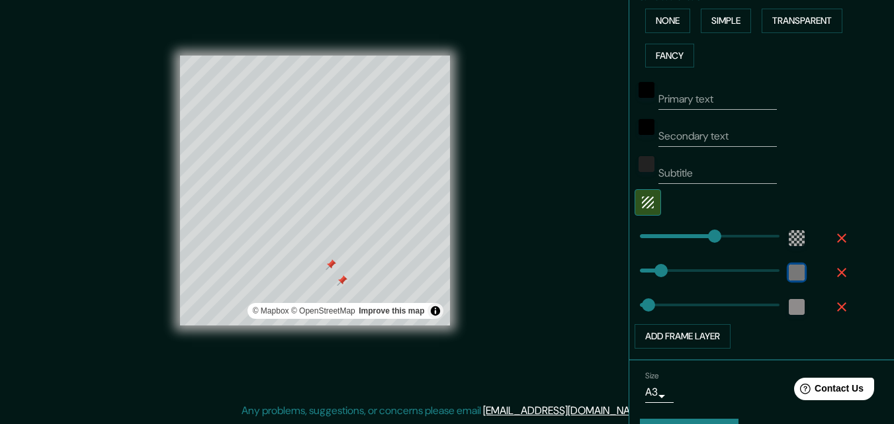
click at [789, 271] on div "color-222222" at bounding box center [797, 273] width 16 height 16
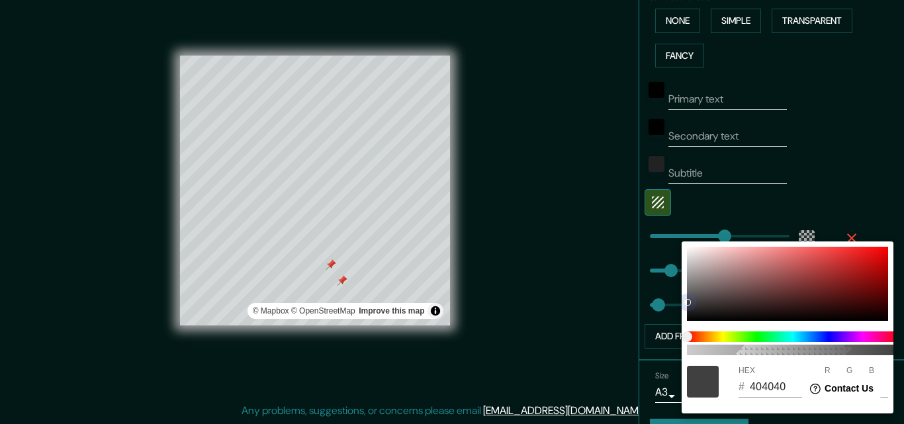
drag, startPoint x: 689, startPoint y: 289, endPoint x: 685, endPoint y: 322, distance: 33.3
click at [685, 322] on div "100 HEX # 404040 R 64 G 64 B 64" at bounding box center [787, 327] width 212 height 172
click at [848, 159] on div at bounding box center [452, 212] width 904 height 424
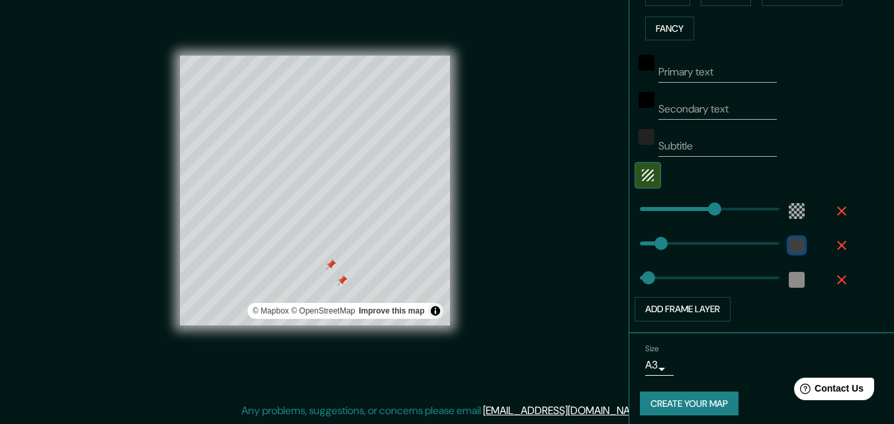
scroll to position [363, 0]
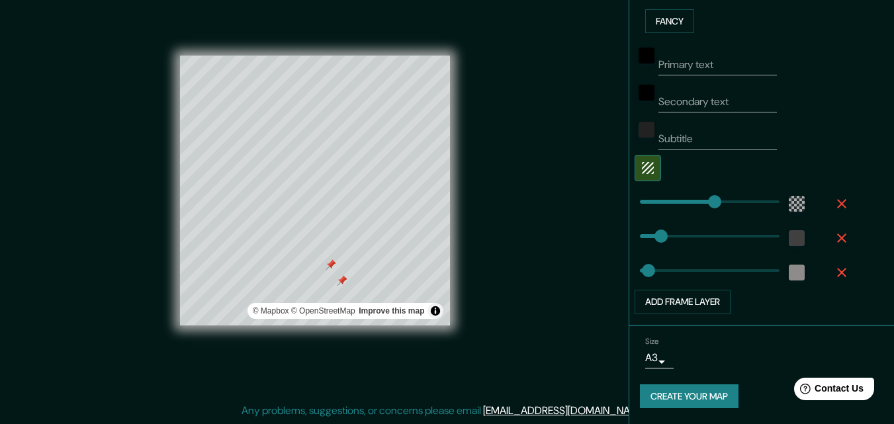
click at [649, 398] on button "Create your map" at bounding box center [689, 396] width 99 height 24
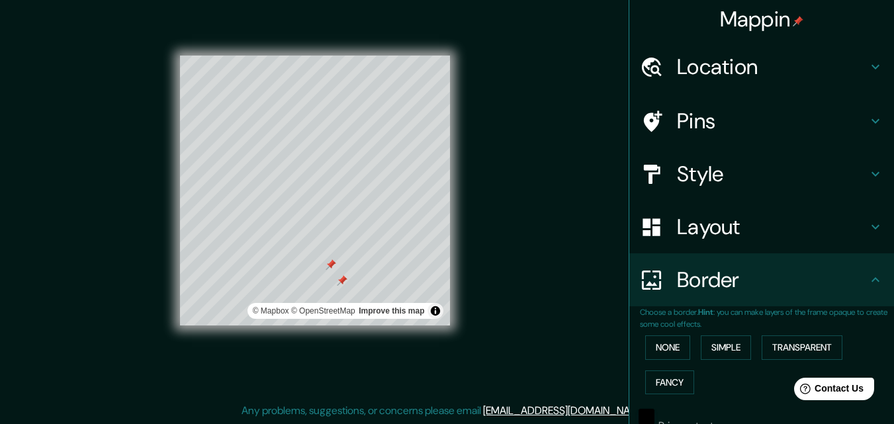
scroll to position [0, 0]
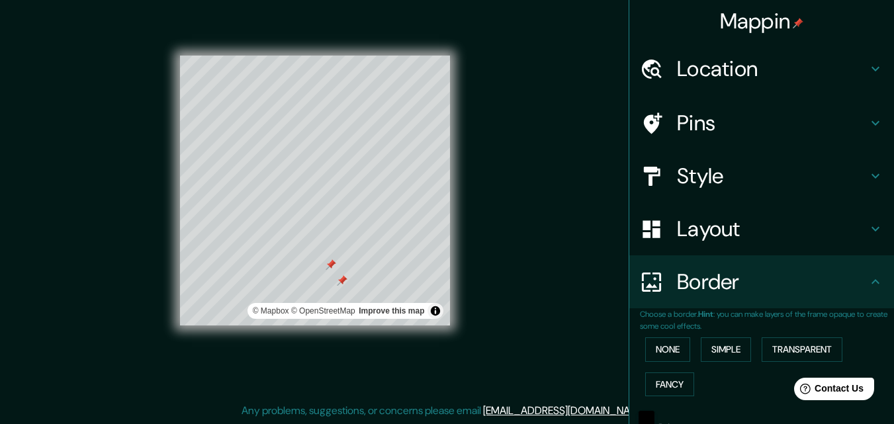
click at [664, 114] on div at bounding box center [658, 123] width 37 height 23
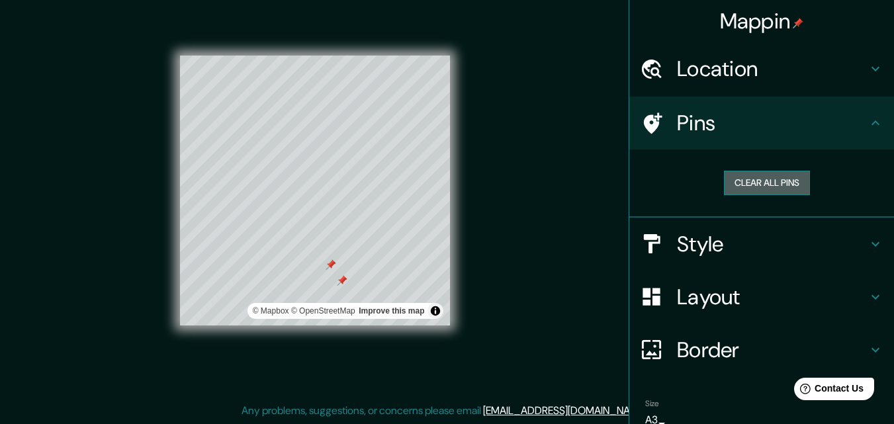
click at [770, 179] on button "Clear all pins" at bounding box center [767, 183] width 86 height 24
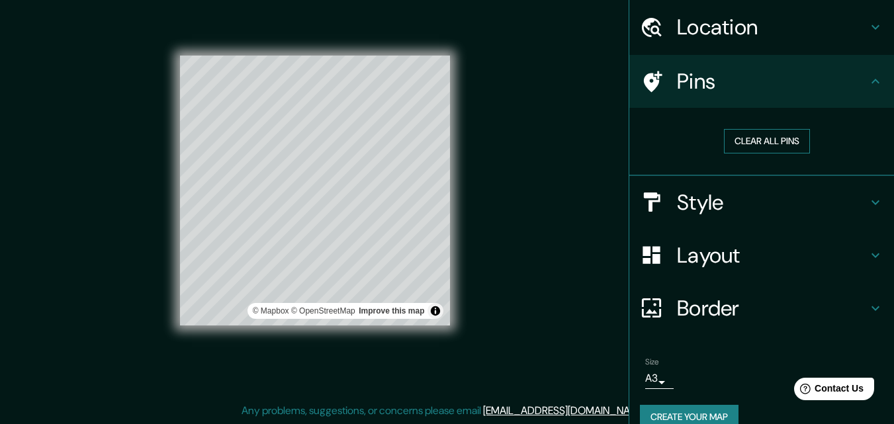
scroll to position [62, 0]
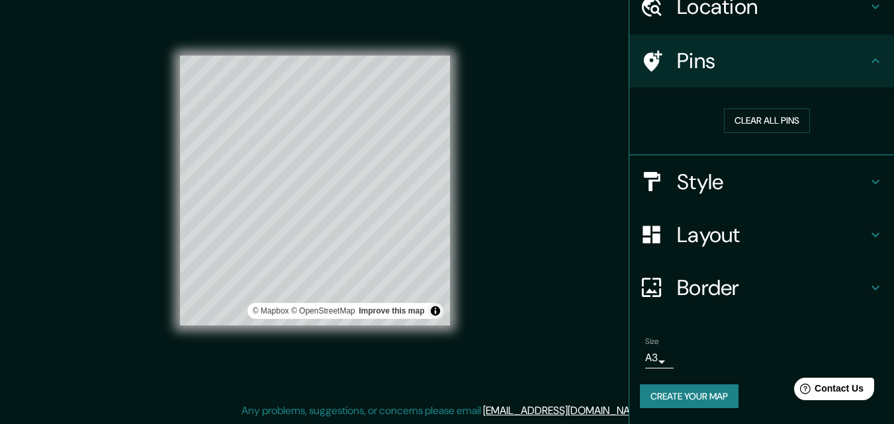
click at [657, 396] on button "Create your map" at bounding box center [689, 396] width 99 height 24
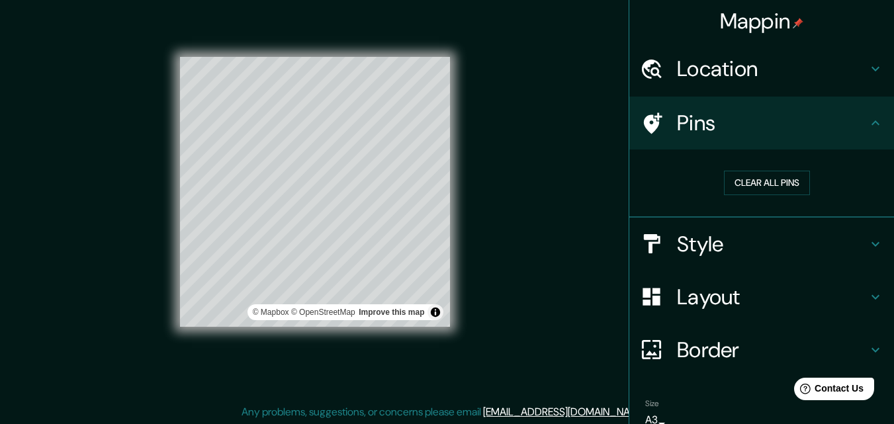
scroll to position [21, 0]
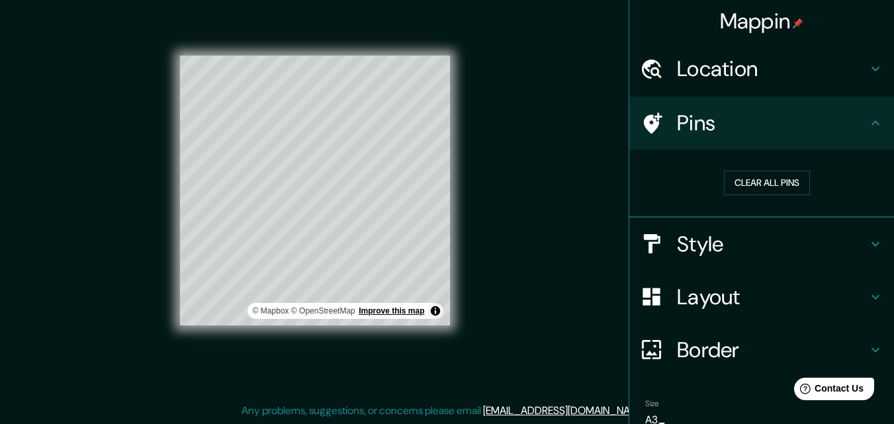
click at [390, 313] on link "Improve this map" at bounding box center [391, 310] width 65 height 9
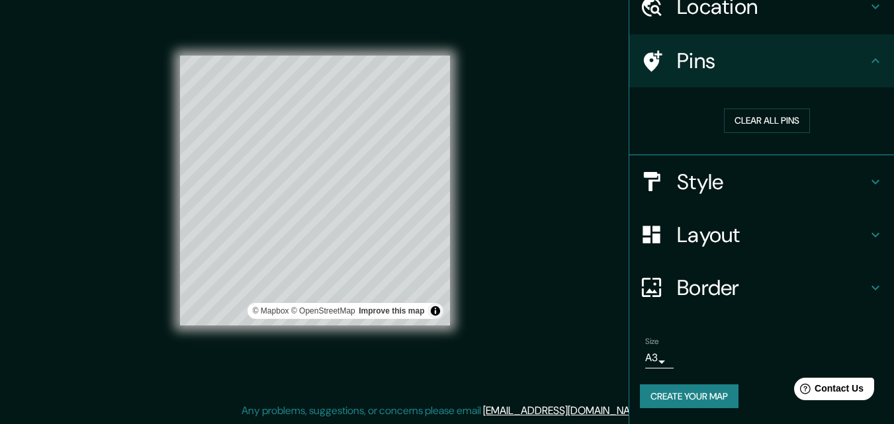
click at [653, 359] on body "Mappin Location Pins Clear all pins Style Layout Border Choose a border. Hint :…" at bounding box center [447, 191] width 894 height 424
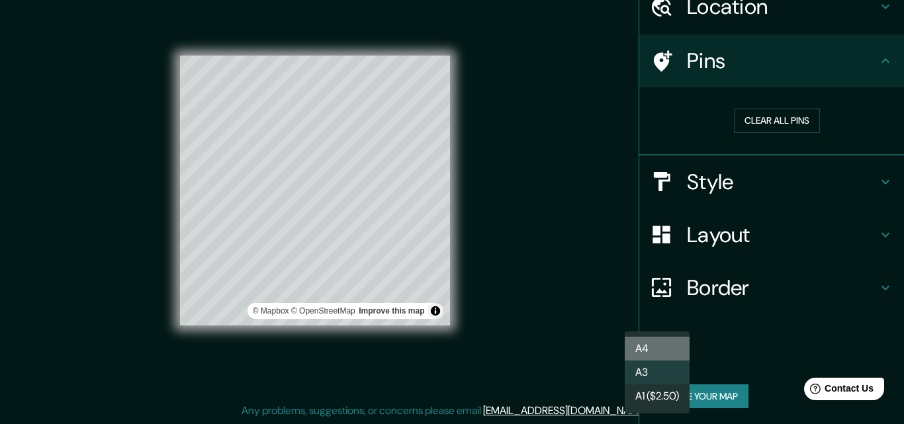
click at [651, 349] on li "A4" at bounding box center [657, 349] width 65 height 24
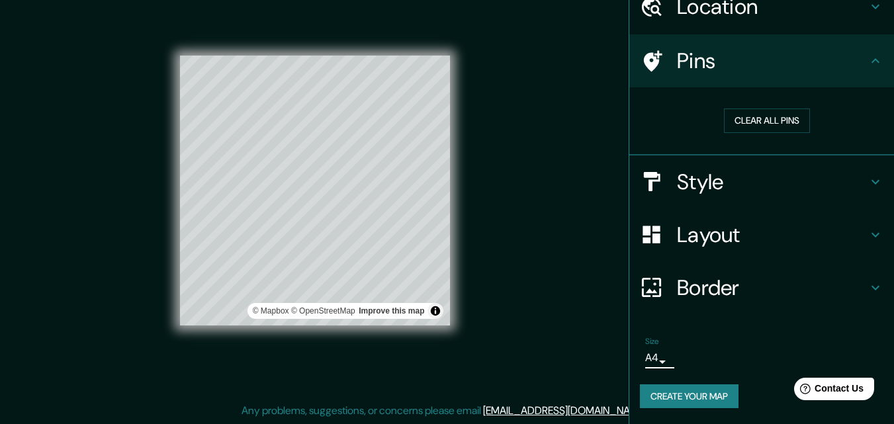
click at [653, 398] on button "Create your map" at bounding box center [689, 396] width 99 height 24
click at [653, 361] on body "Mappin Location Pins Clear all pins Style Layout Border Choose a border. Hint :…" at bounding box center [447, 191] width 894 height 424
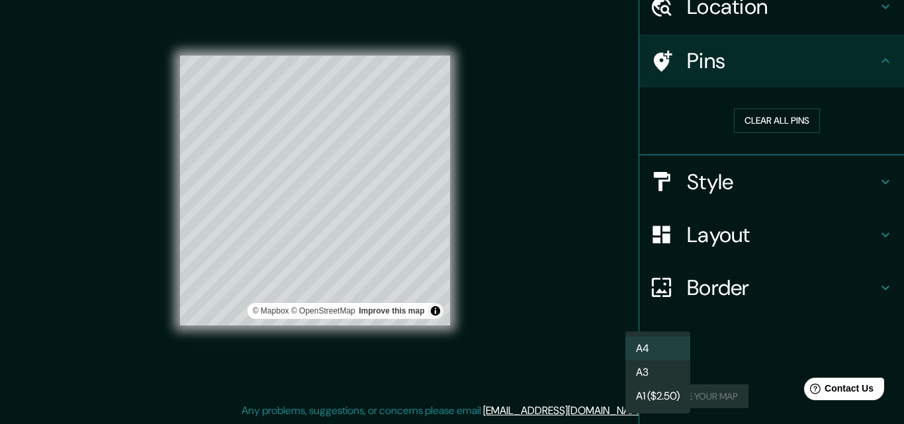
click at [658, 368] on li "A3" at bounding box center [657, 373] width 65 height 24
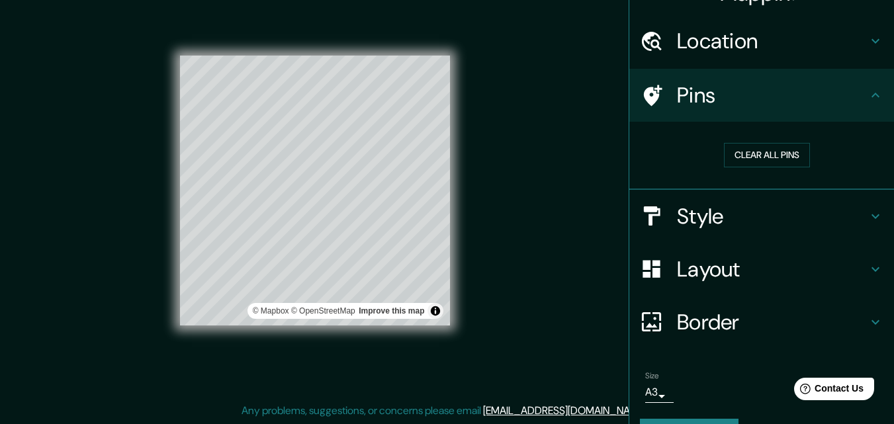
scroll to position [0, 0]
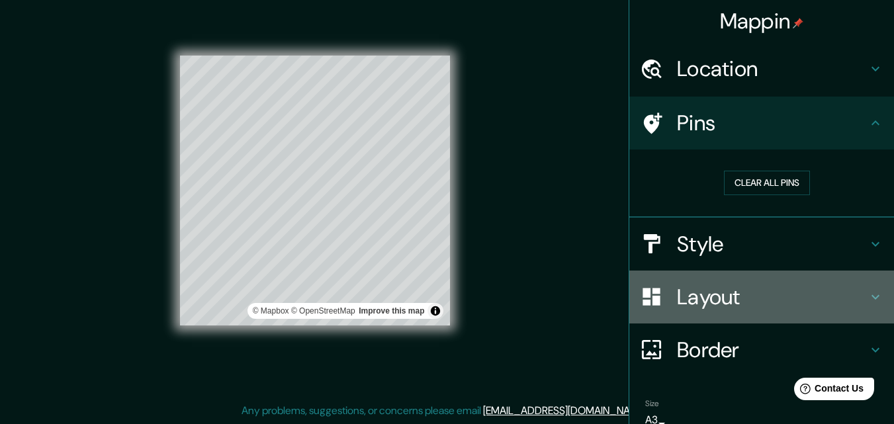
click at [699, 286] on h4 "Layout" at bounding box center [772, 297] width 191 height 26
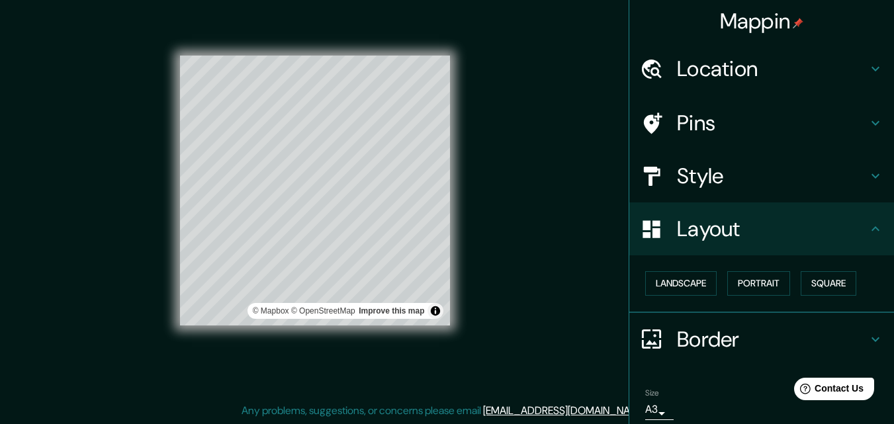
click at [689, 331] on h4 "Border" at bounding box center [772, 339] width 191 height 26
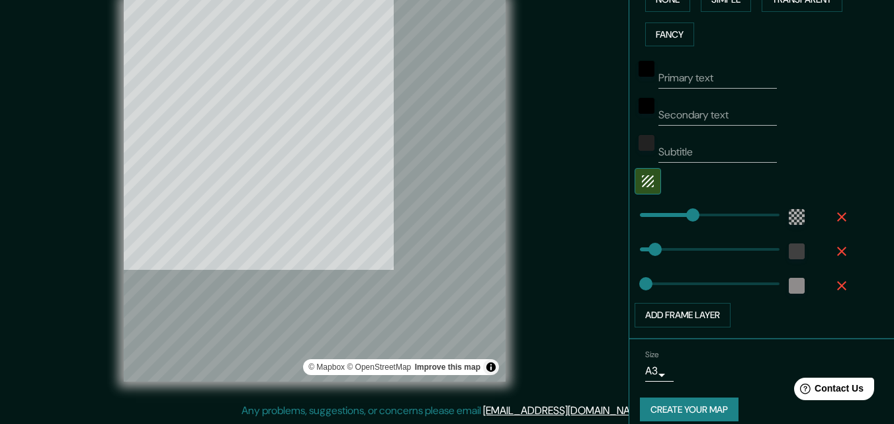
scroll to position [363, 0]
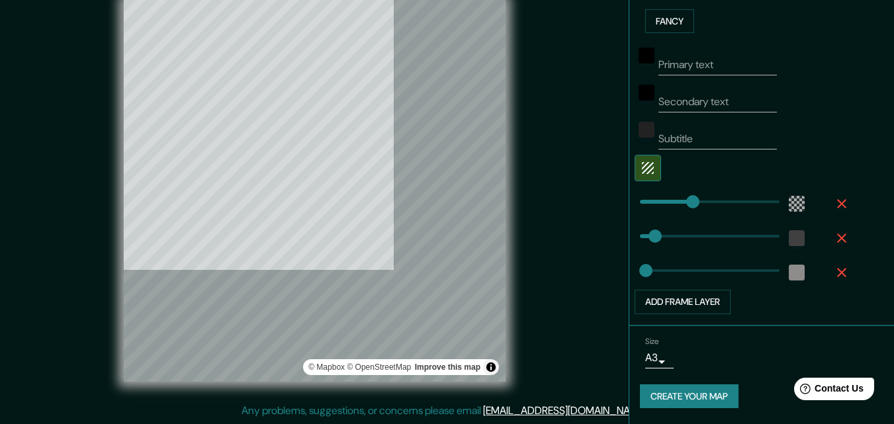
drag, startPoint x: 9, startPoint y: 0, endPoint x: 577, endPoint y: 269, distance: 628.3
click at [581, 272] on div "© Mapbox © OpenStreetMap Improve this map" at bounding box center [315, 191] width 805 height 382
click at [654, 385] on button "Create your map" at bounding box center [689, 396] width 99 height 24
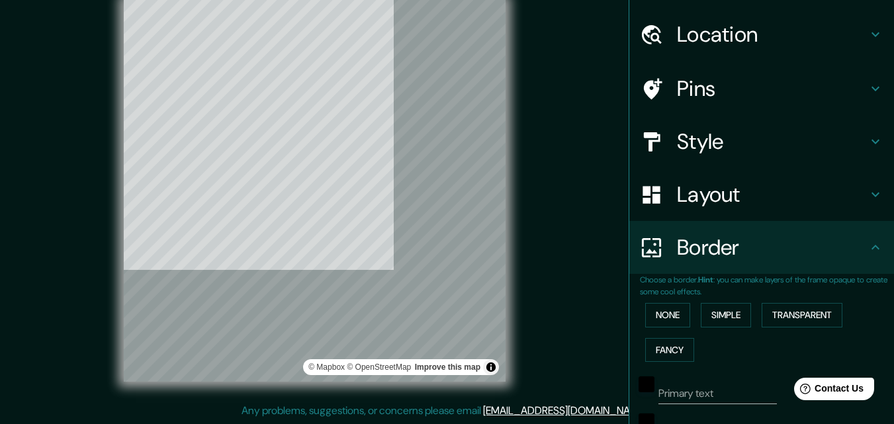
scroll to position [32, 0]
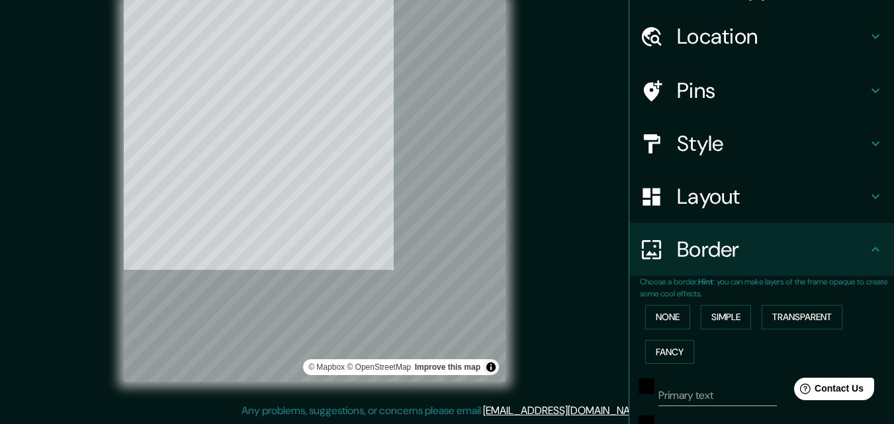
click at [677, 195] on h4 "Layout" at bounding box center [772, 196] width 191 height 26
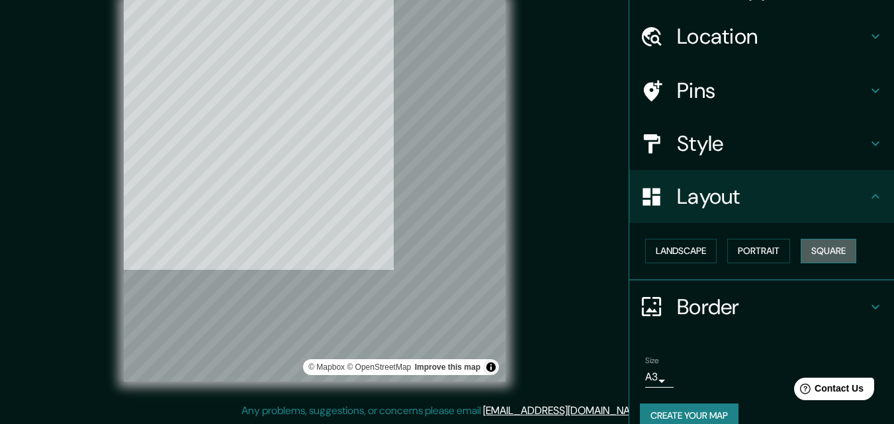
click at [830, 257] on button "Square" at bounding box center [829, 251] width 56 height 24
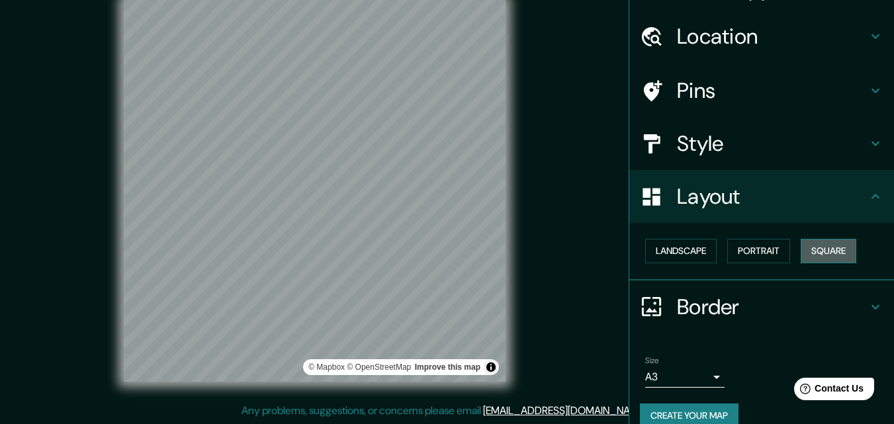
click at [830, 257] on button "Square" at bounding box center [829, 251] width 56 height 24
click at [828, 256] on button "Square" at bounding box center [829, 251] width 56 height 24
click at [777, 254] on button "Portrait" at bounding box center [758, 251] width 63 height 24
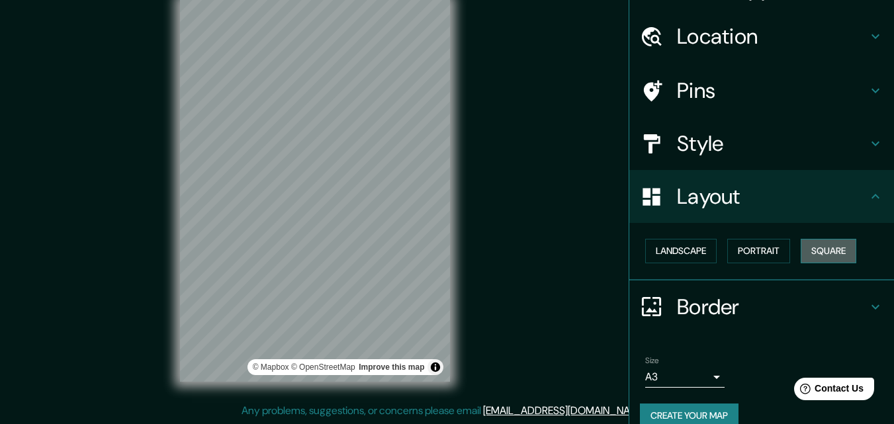
click at [816, 254] on button "Square" at bounding box center [829, 251] width 56 height 24
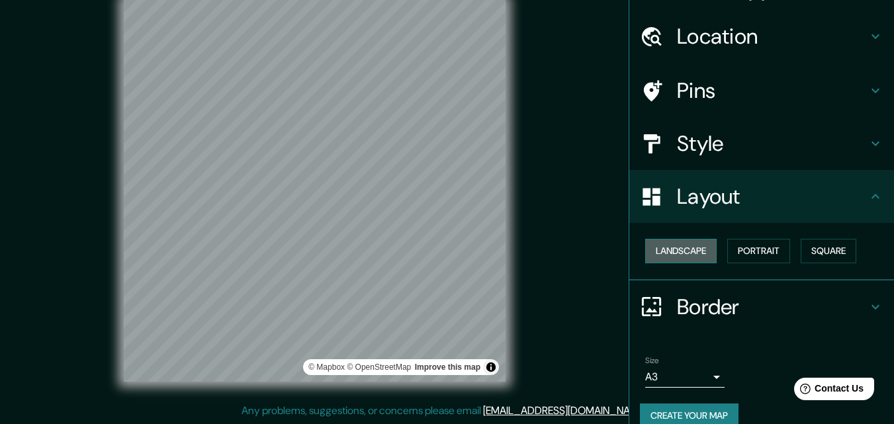
click at [658, 244] on button "Landscape" at bounding box center [680, 251] width 71 height 24
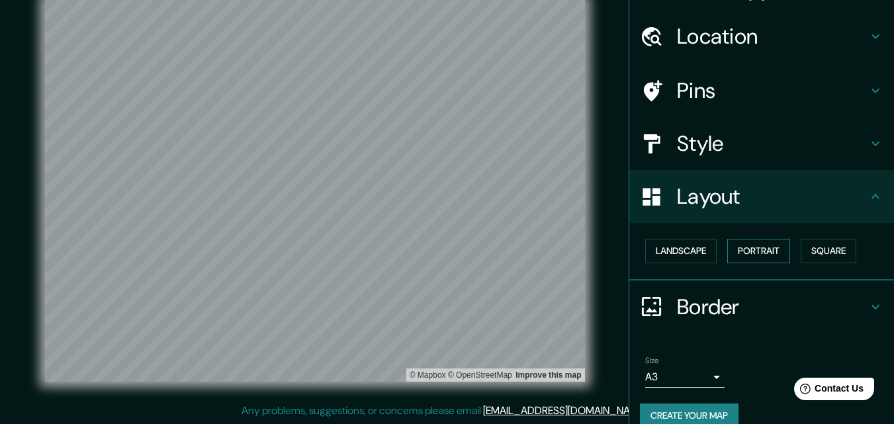
click at [765, 249] on button "Portrait" at bounding box center [758, 251] width 63 height 24
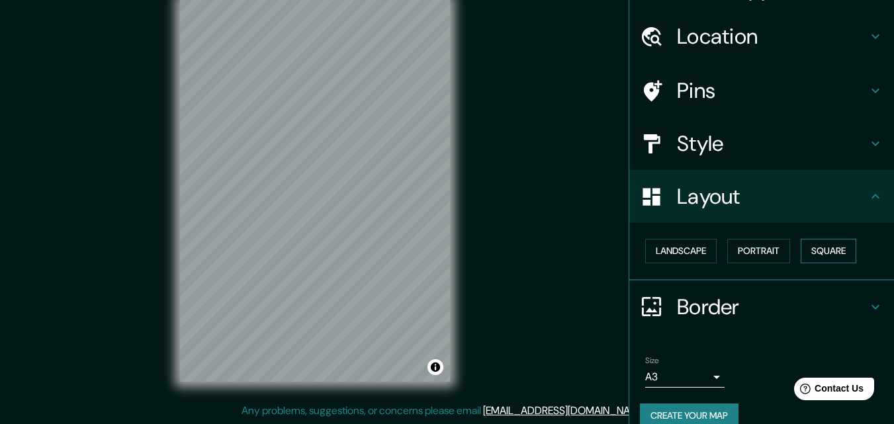
click at [819, 251] on button "Square" at bounding box center [829, 251] width 56 height 24
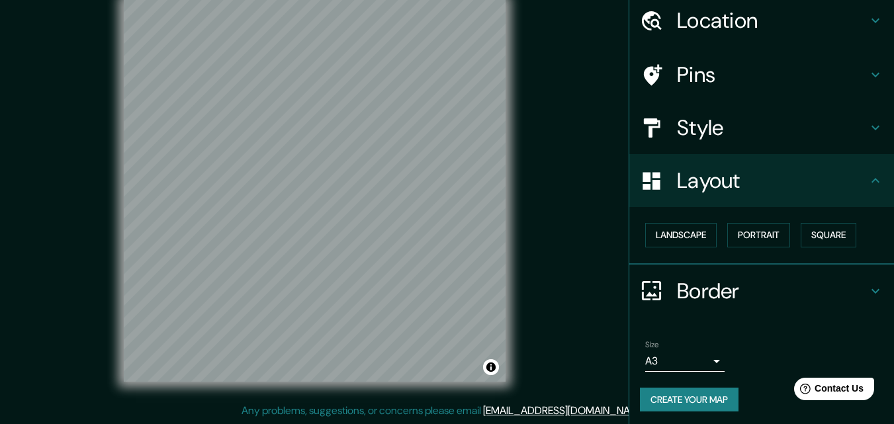
scroll to position [52, 0]
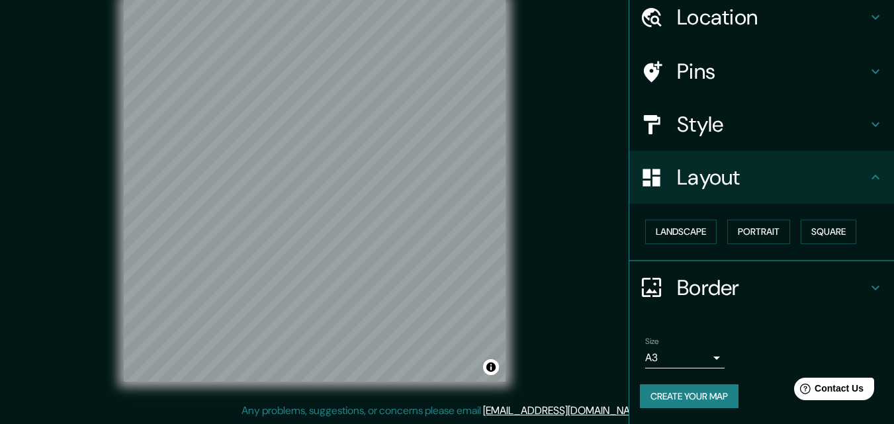
click at [649, 394] on button "Create your map" at bounding box center [689, 396] width 99 height 24
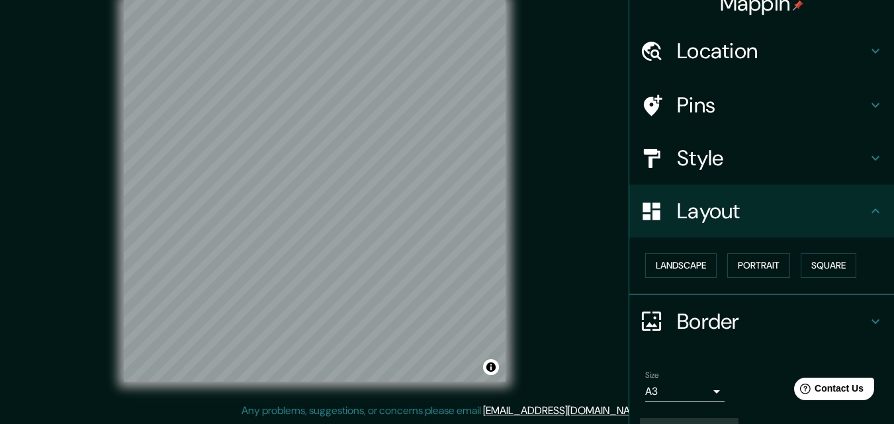
scroll to position [0, 0]
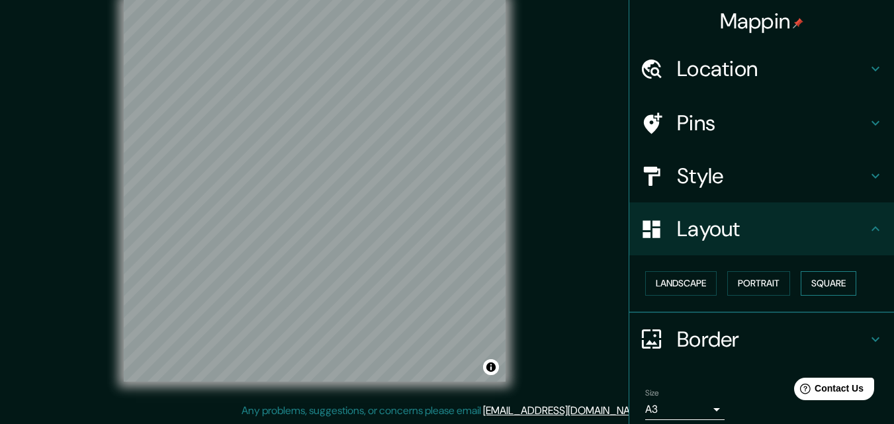
click at [822, 287] on button "Square" at bounding box center [829, 283] width 56 height 24
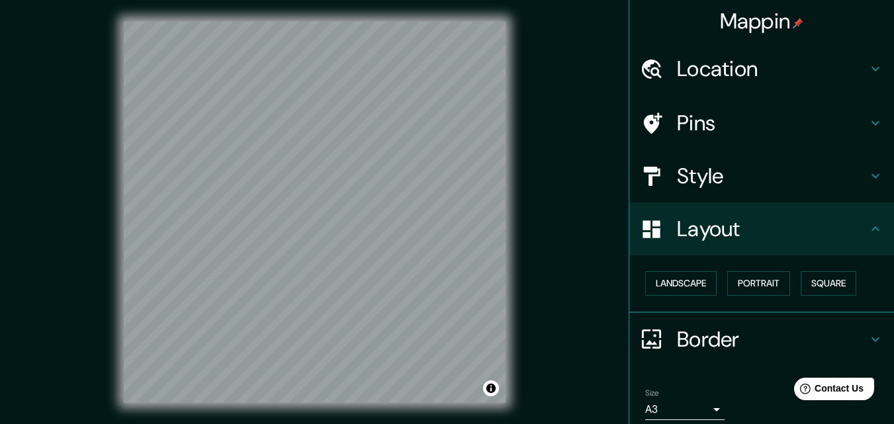
click at [705, 83] on div "Location" at bounding box center [761, 68] width 265 height 53
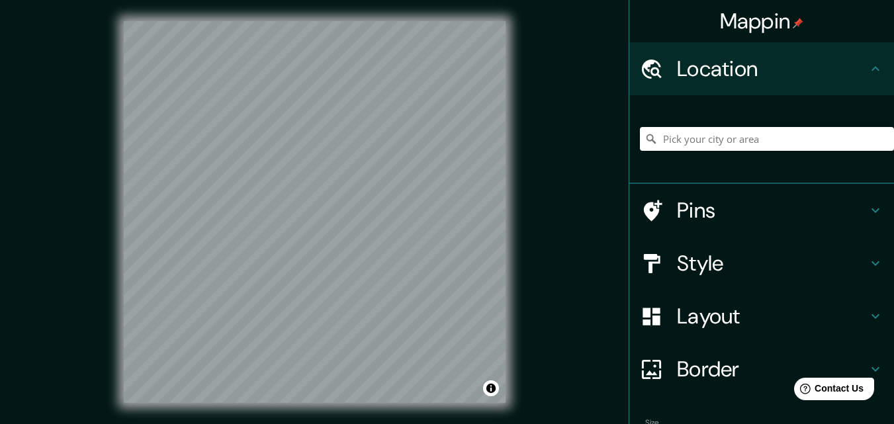
click at [699, 208] on h4 "Pins" at bounding box center [772, 210] width 191 height 26
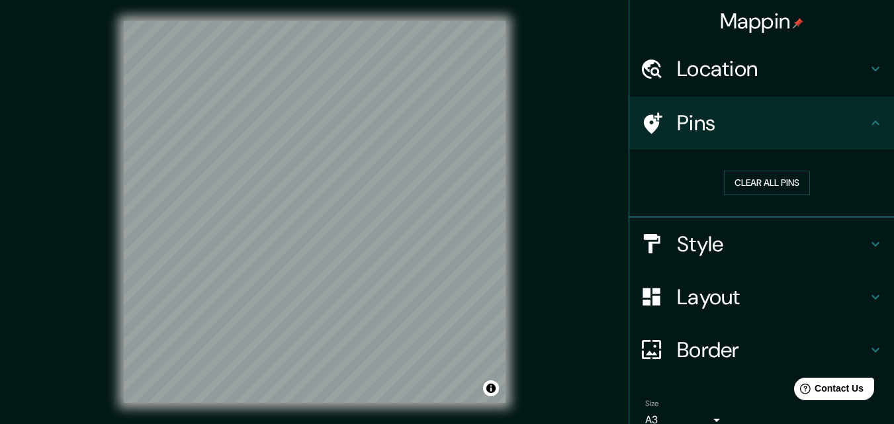
click at [701, 237] on h4 "Style" at bounding box center [772, 244] width 191 height 26
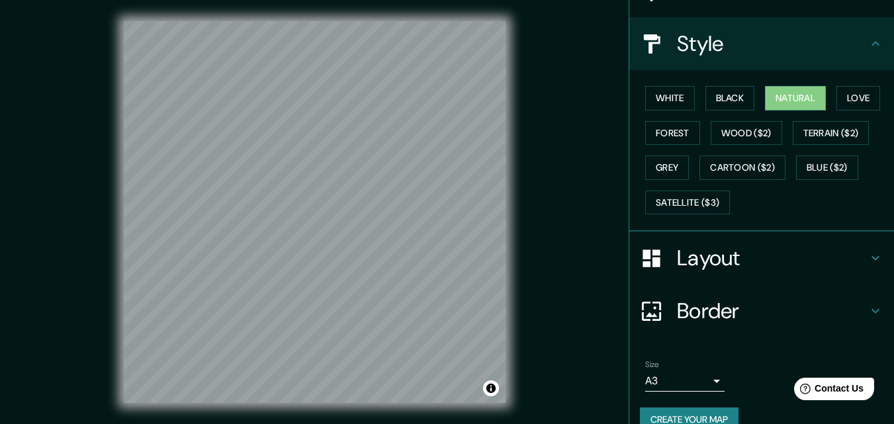
click at [703, 255] on h4 "Layout" at bounding box center [772, 258] width 191 height 26
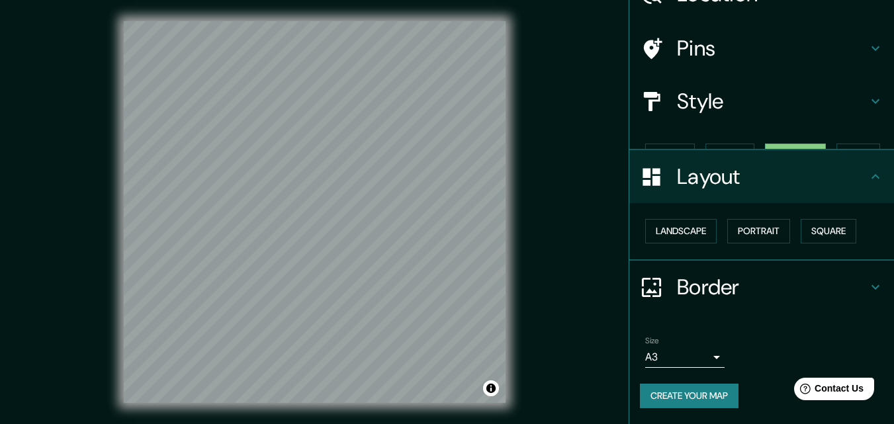
scroll to position [52, 0]
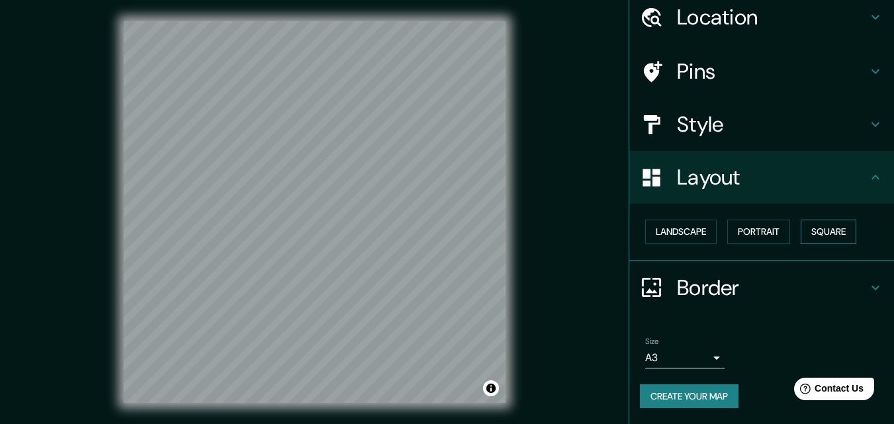
click at [822, 239] on button "Square" at bounding box center [829, 232] width 56 height 24
click at [764, 241] on button "Portrait" at bounding box center [758, 232] width 63 height 24
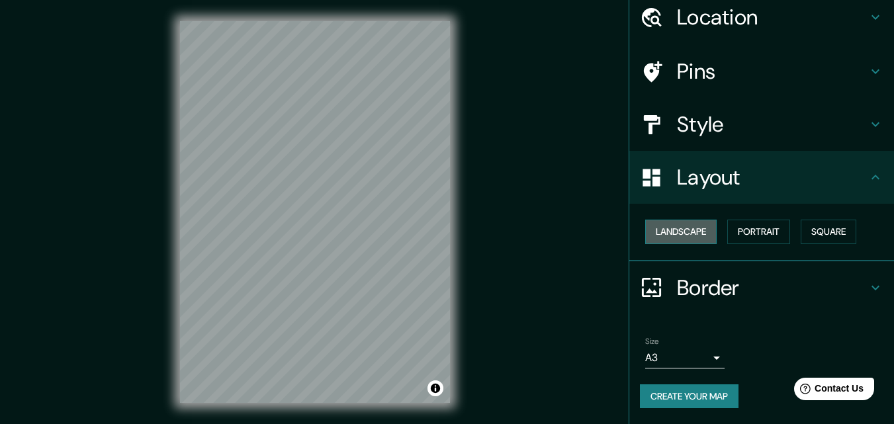
click at [678, 234] on button "Landscape" at bounding box center [680, 232] width 71 height 24
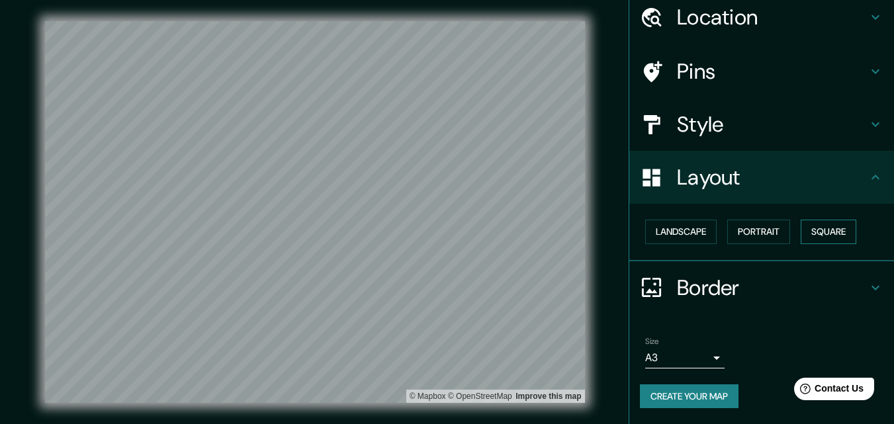
click at [831, 230] on button "Square" at bounding box center [829, 232] width 56 height 24
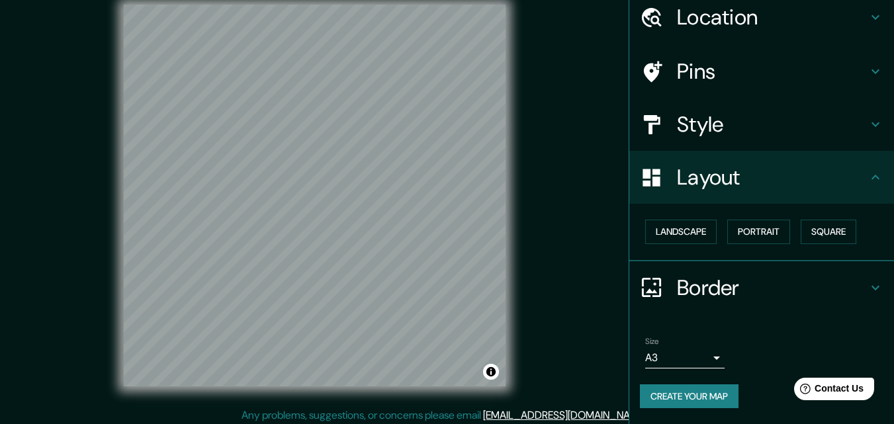
scroll to position [21, 0]
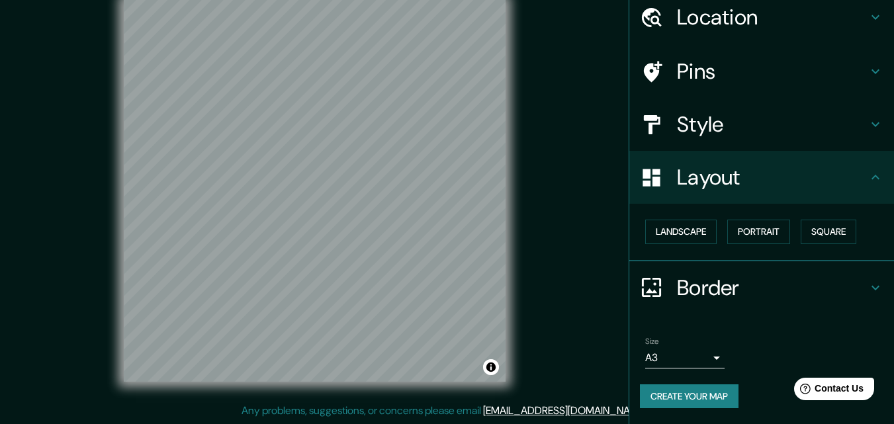
click at [693, 291] on h4 "Border" at bounding box center [772, 288] width 191 height 26
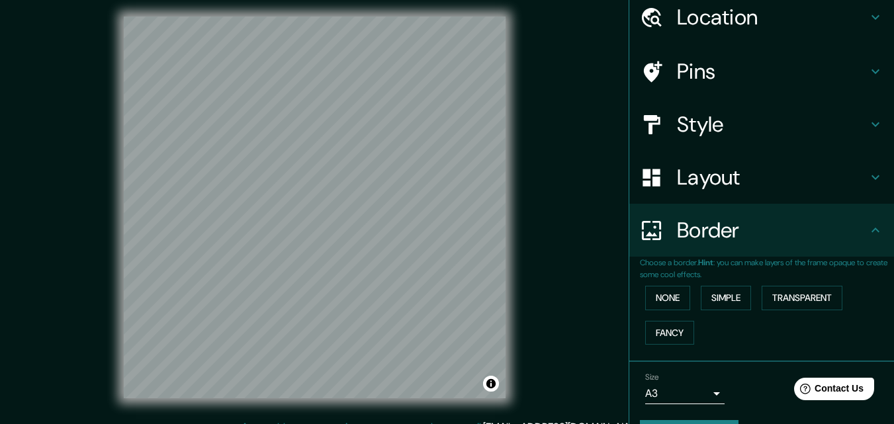
scroll to position [0, 0]
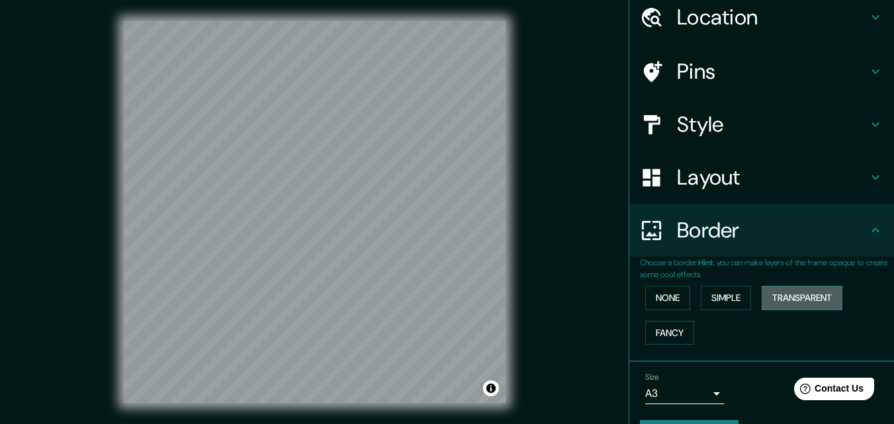
click at [767, 299] on button "Transparent" at bounding box center [802, 298] width 81 height 24
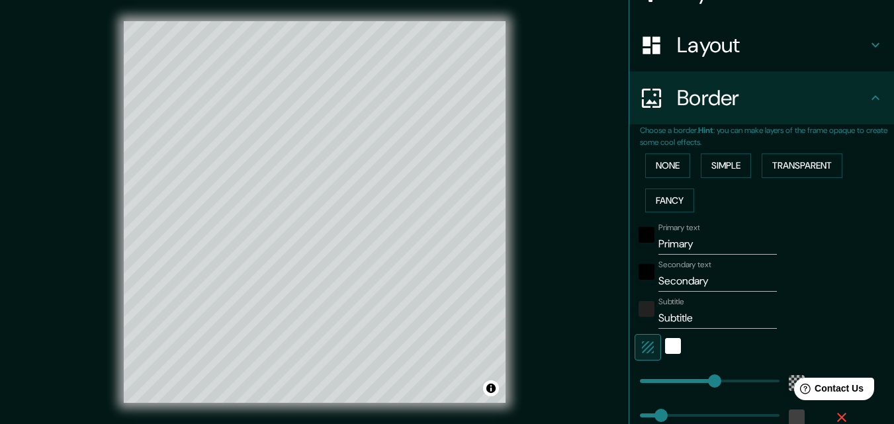
scroll to position [250, 0]
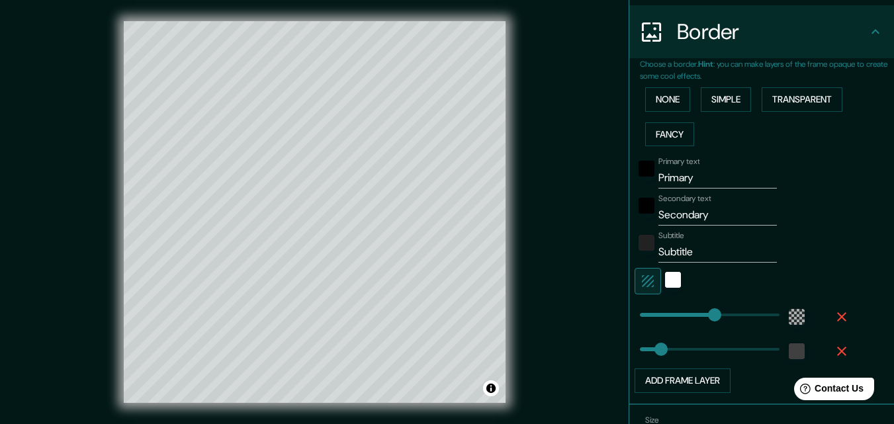
click at [685, 179] on input "Primary" at bounding box center [717, 177] width 118 height 21
click at [705, 218] on input "Secondary" at bounding box center [717, 214] width 118 height 21
click at [695, 247] on input "Subtitle" at bounding box center [717, 251] width 118 height 21
click at [634, 281] on button "button" at bounding box center [647, 281] width 26 height 26
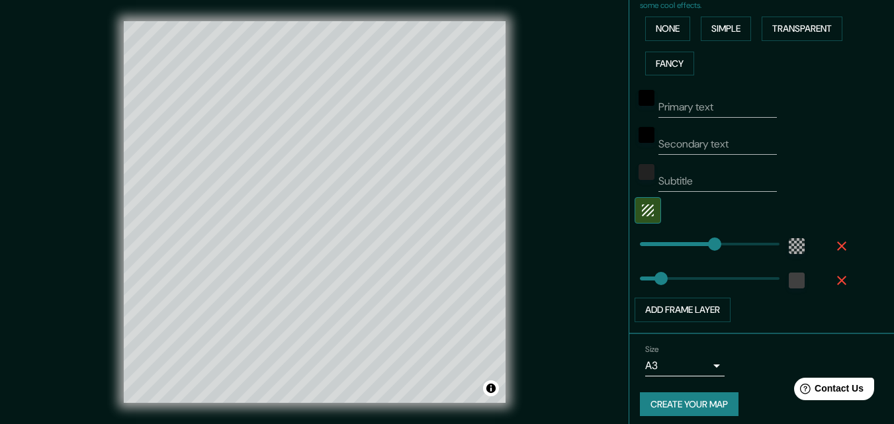
scroll to position [329, 0]
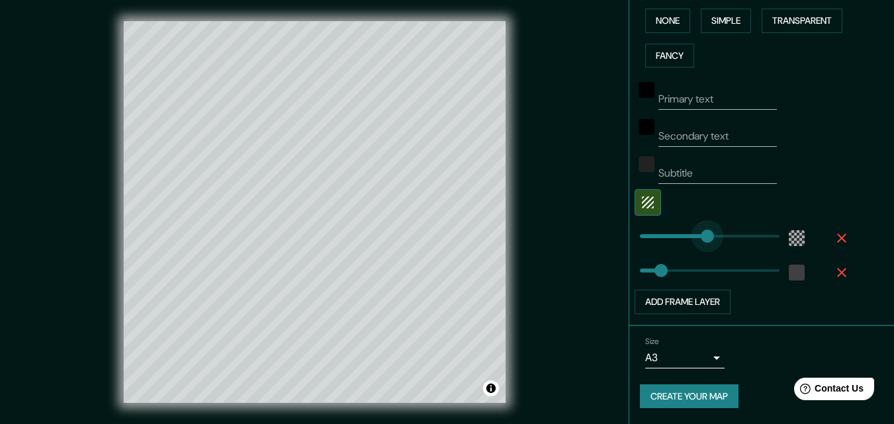
drag, startPoint x: 705, startPoint y: 236, endPoint x: 686, endPoint y: 236, distance: 19.2
drag, startPoint x: 684, startPoint y: 236, endPoint x: 663, endPoint y: 236, distance: 21.2
drag, startPoint x: 661, startPoint y: 236, endPoint x: 686, endPoint y: 236, distance: 25.1
drag, startPoint x: 686, startPoint y: 236, endPoint x: 677, endPoint y: 236, distance: 8.6
drag, startPoint x: 680, startPoint y: 236, endPoint x: 668, endPoint y: 236, distance: 12.6
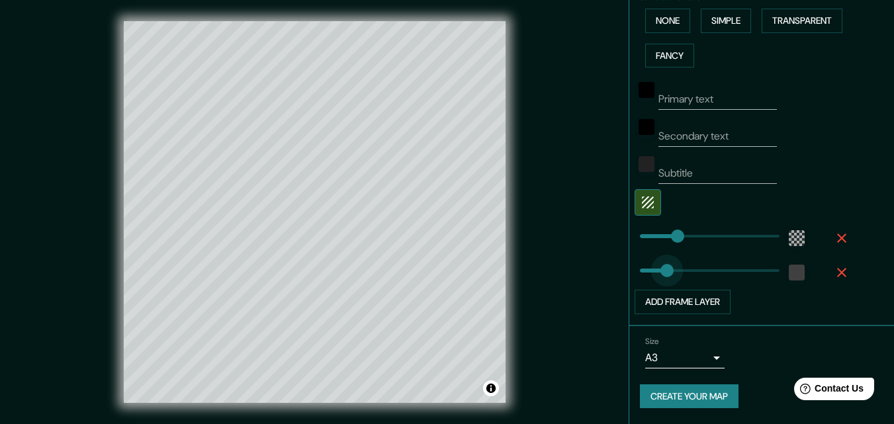
drag, startPoint x: 657, startPoint y: 266, endPoint x: 670, endPoint y: 267, distance: 13.3
drag, startPoint x: 668, startPoint y: 267, endPoint x: 644, endPoint y: 269, distance: 24.5
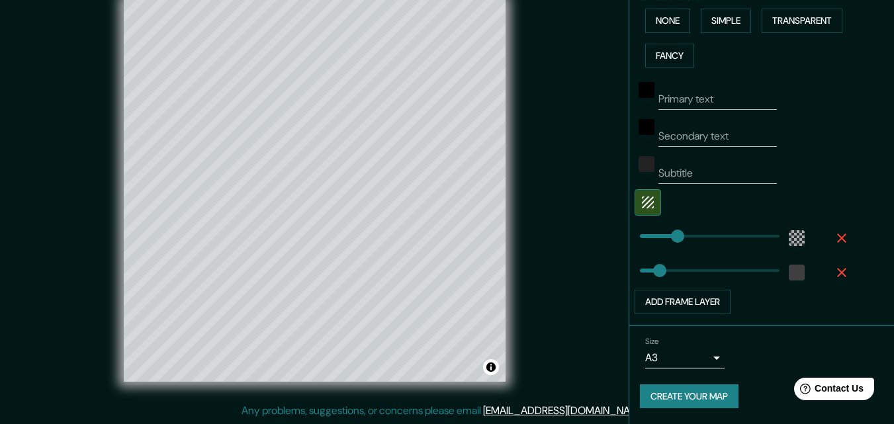
click at [652, 391] on button "Create your map" at bounding box center [689, 396] width 99 height 24
